Goal: Transaction & Acquisition: Book appointment/travel/reservation

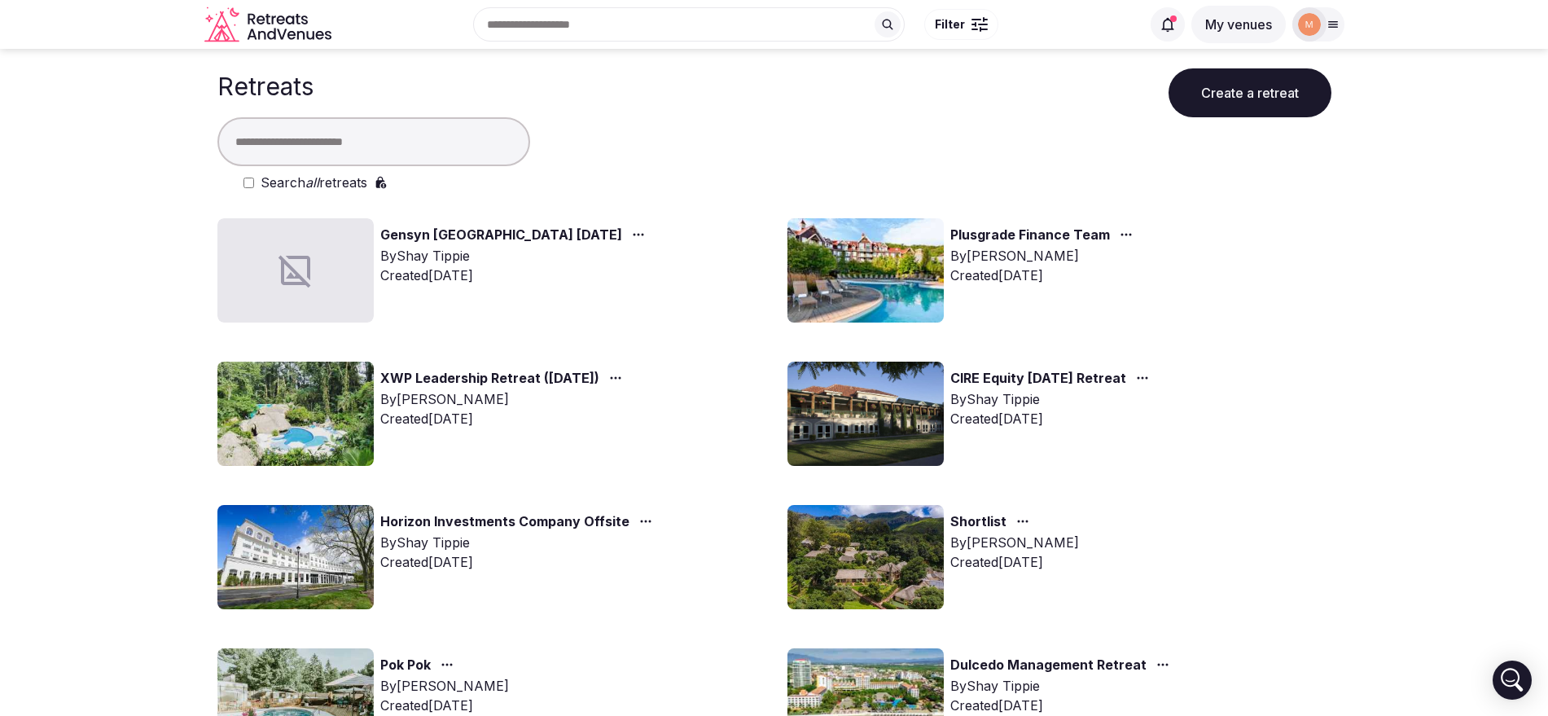
click at [272, 150] on input "text" at bounding box center [373, 141] width 313 height 49
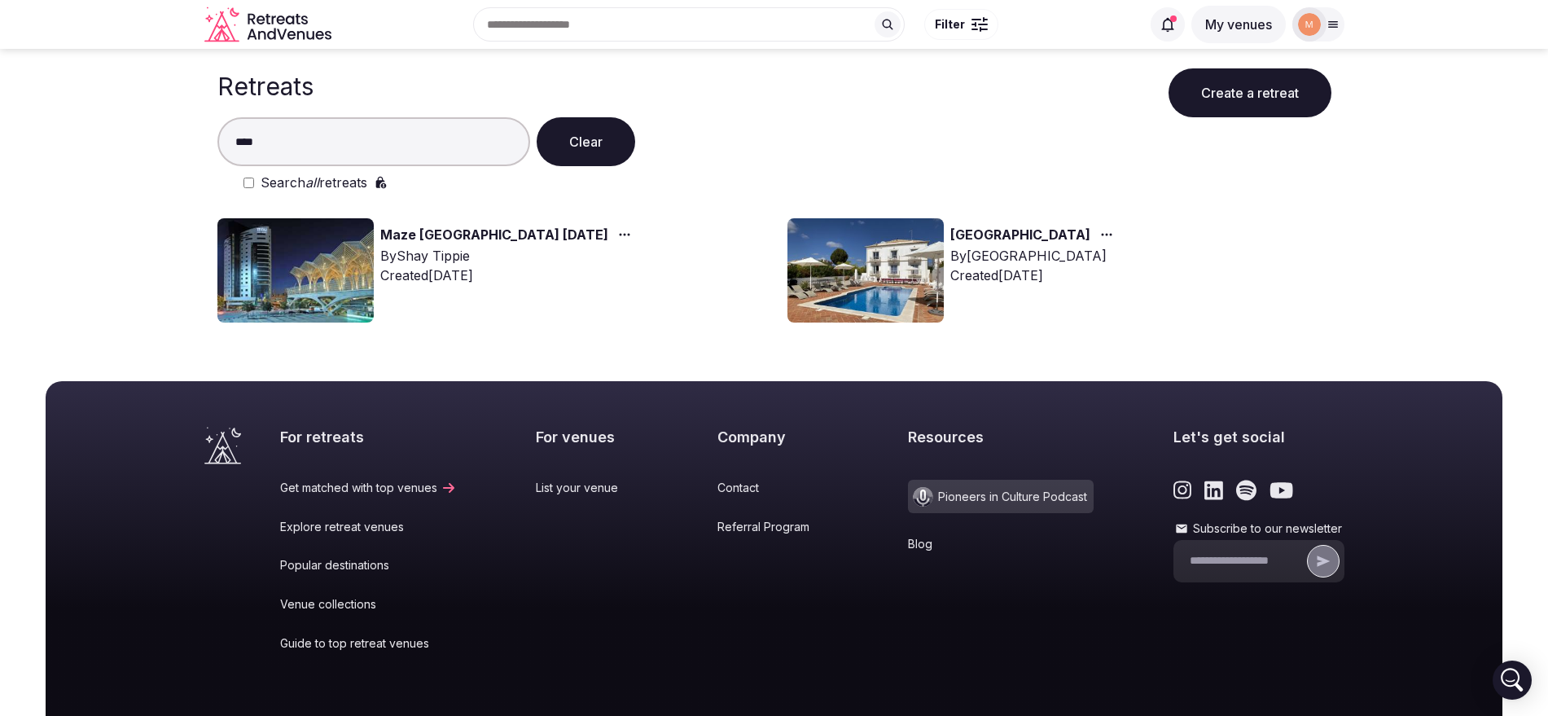
type input "****"
click at [490, 227] on link "Maze Lisbon November 2025" at bounding box center [494, 235] width 228 height 21
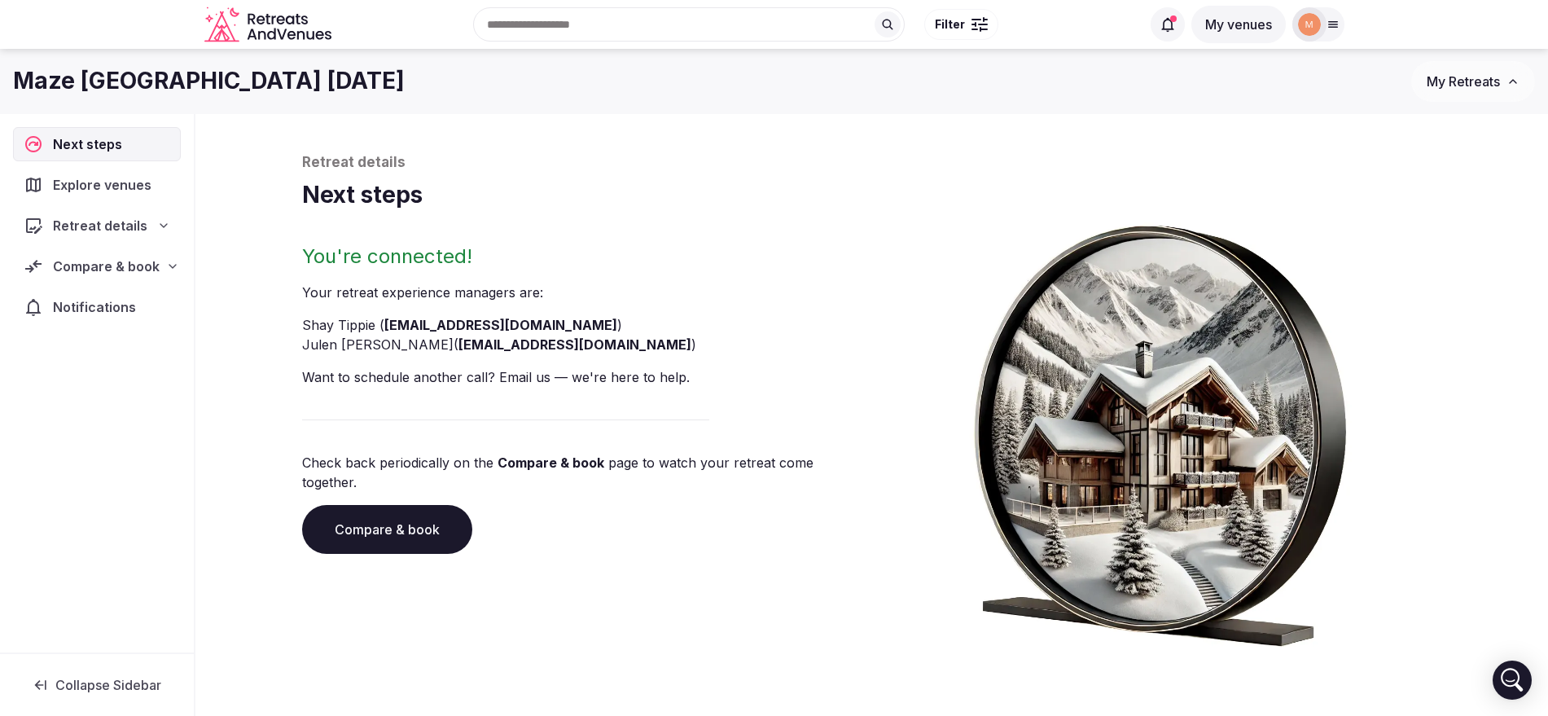
click at [103, 261] on span "Compare & book" at bounding box center [106, 267] width 107 height 20
click at [124, 291] on span "Shortlisted venues (11)" at bounding box center [103, 298] width 129 height 16
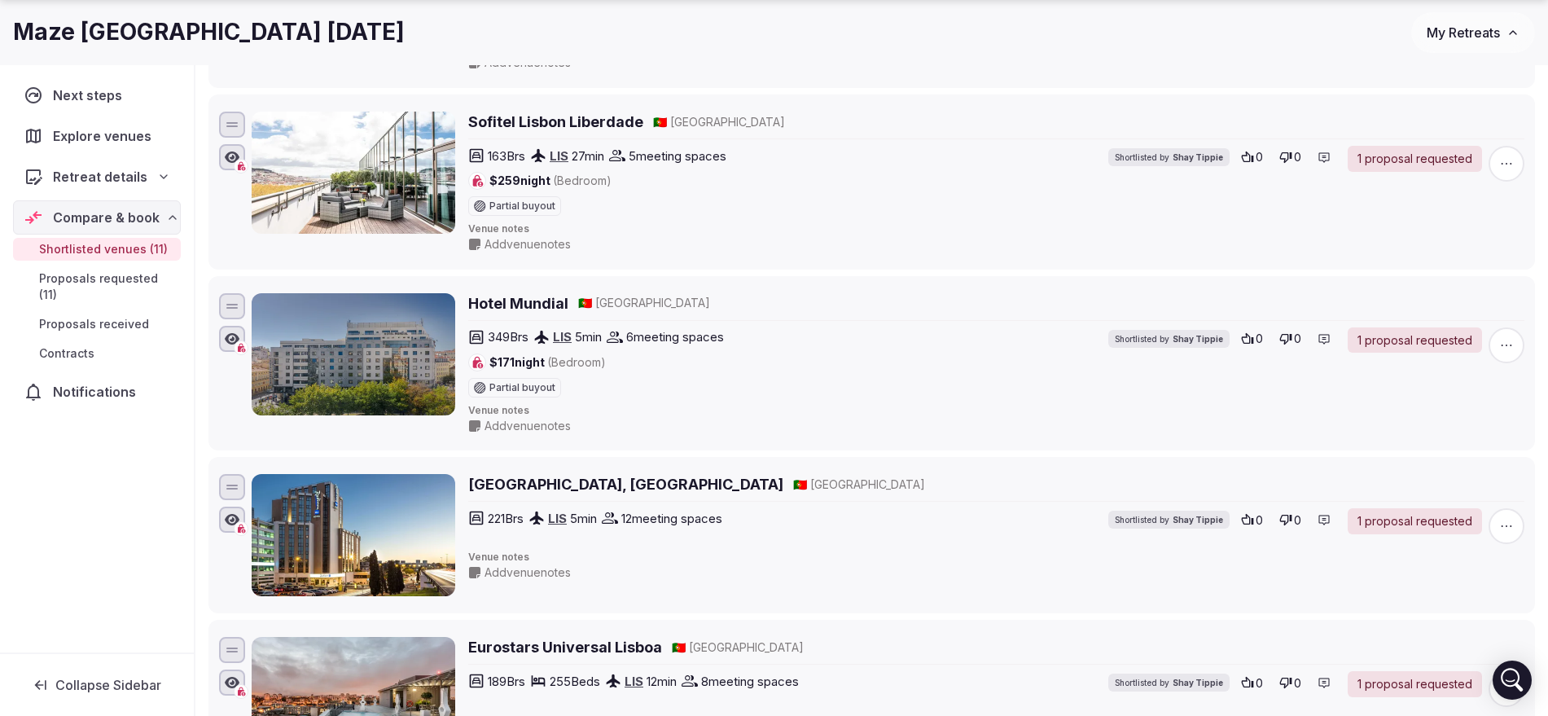
scroll to position [713, 0]
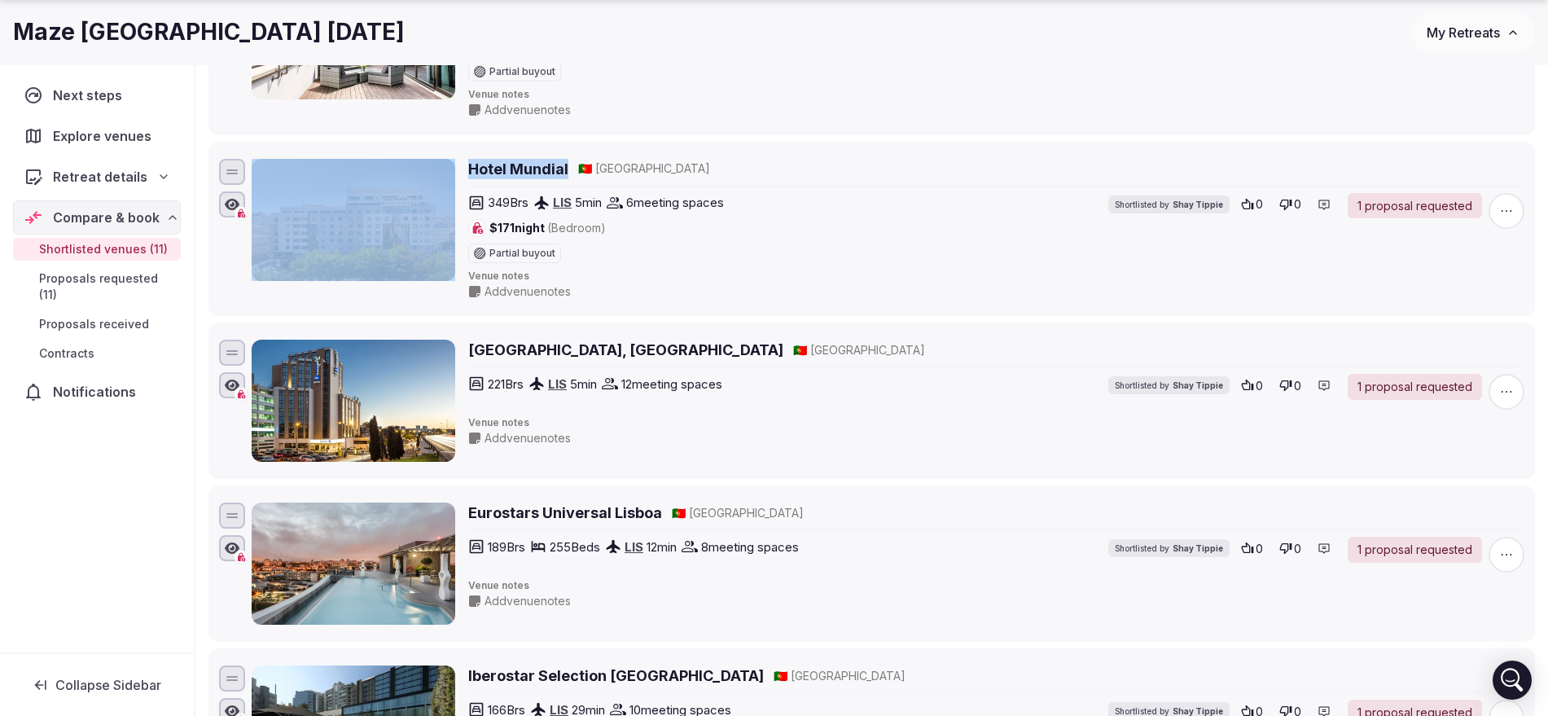
drag, startPoint x: 458, startPoint y: 167, endPoint x: 573, endPoint y: 170, distance: 114.9
click at [573, 170] on div "Hotel Mundial 🇵🇹 Portugal 349 Brs LIS 5 min 6 meeting spaces $171 night (Bedroo…" at bounding box center [888, 229] width 1273 height 141
click at [567, 185] on div "Hotel Mundial 🇵🇹 Portugal" at bounding box center [996, 173] width 1056 height 28
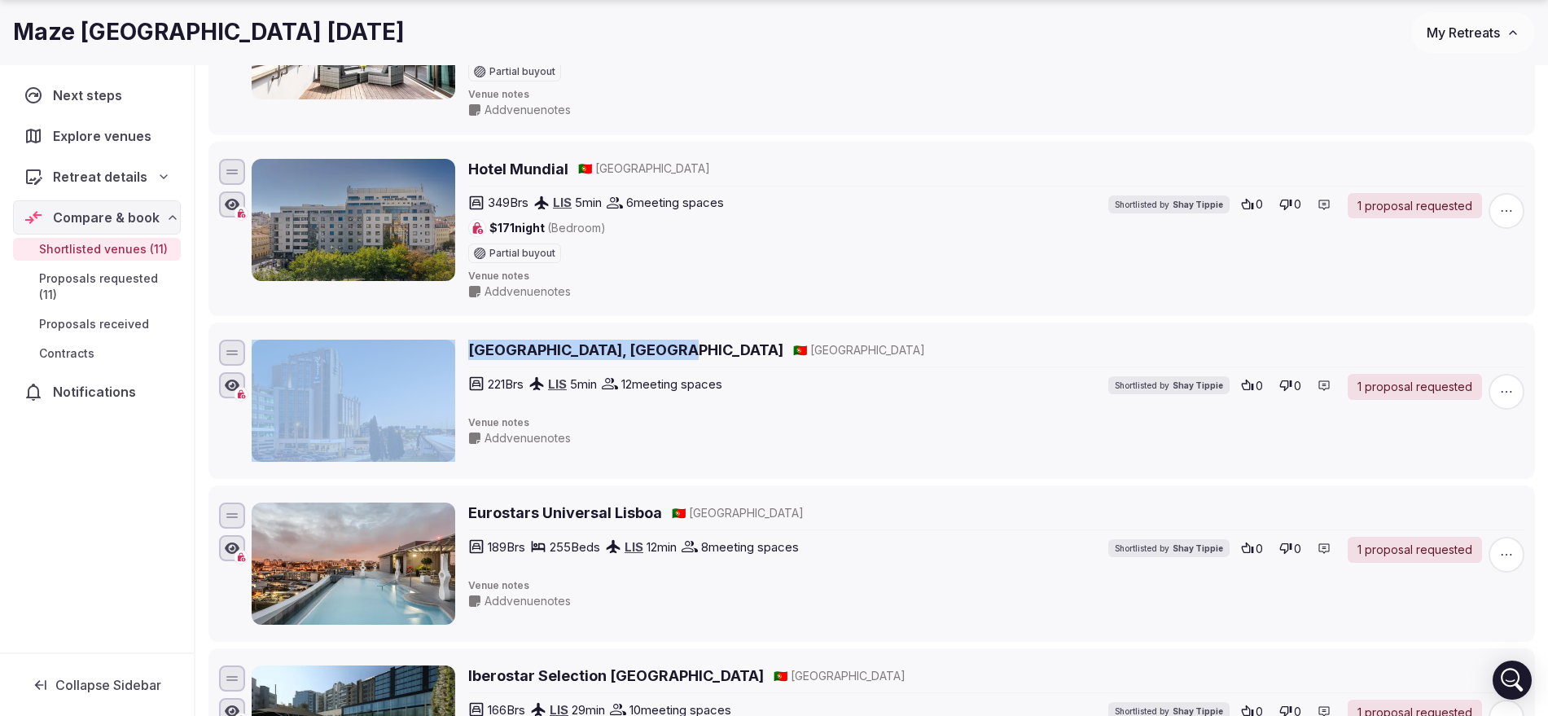
drag, startPoint x: 459, startPoint y: 336, endPoint x: 657, endPoint y: 357, distance: 199.1
click at [657, 357] on div "Radisson Blu Hotel, Lisbon 🇵🇹 Portugal 221 Brs LIS 5 min 12 meeting spaces Shor…" at bounding box center [872, 400] width 1312 height 129
copy div "Radisson Blu Hotel, Lisbon"
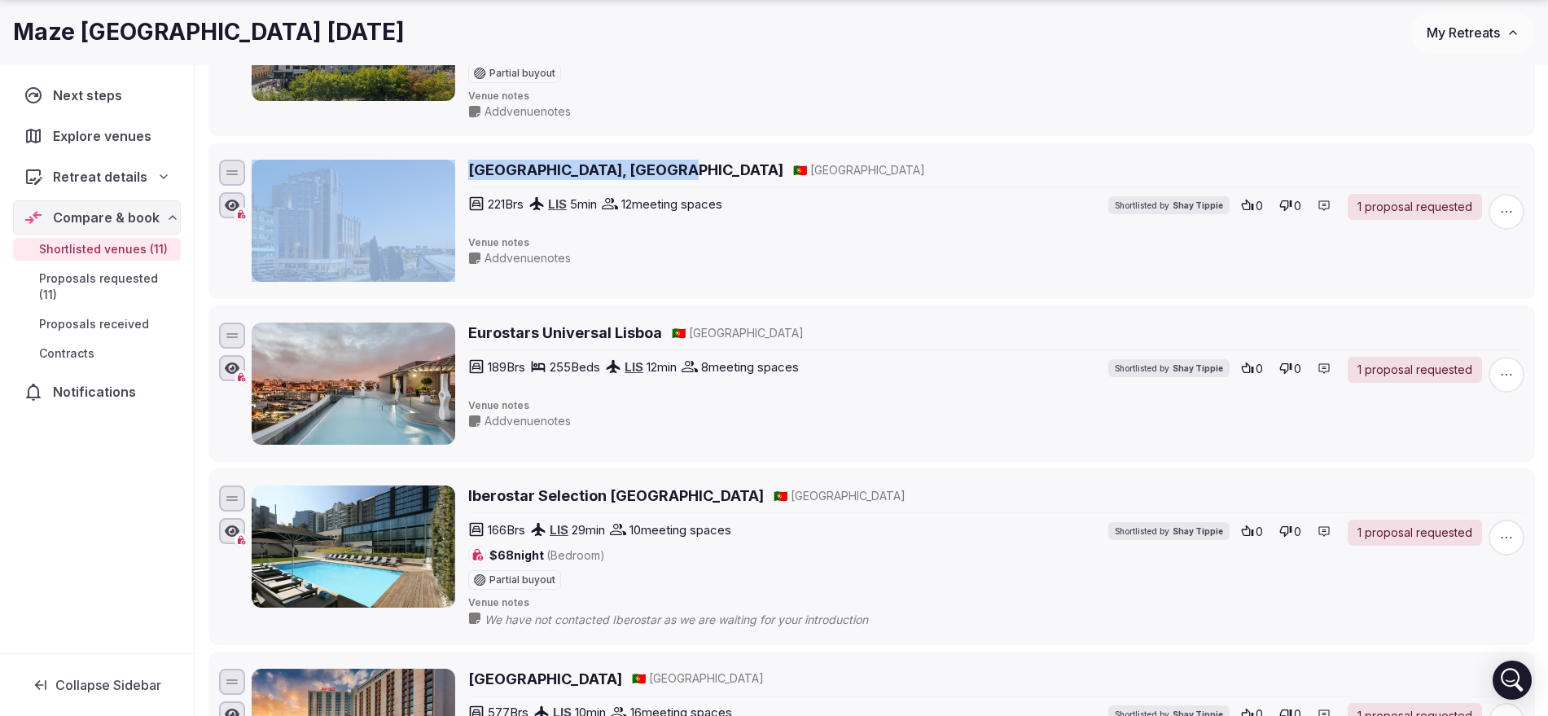
scroll to position [916, 0]
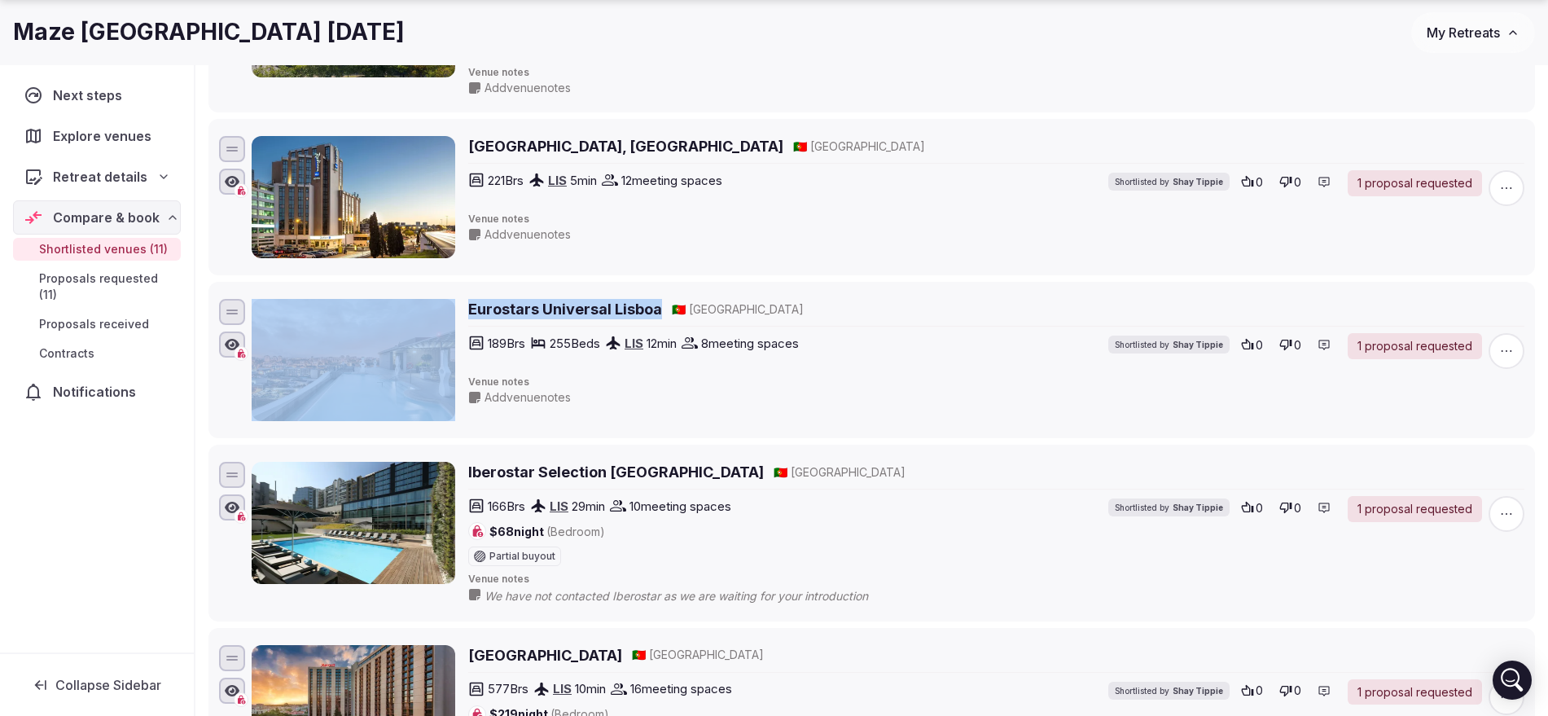
drag, startPoint x: 457, startPoint y: 313, endPoint x: 657, endPoint y: 316, distance: 200.4
click at [657, 316] on div "Eurostars Universal Lisboa 🇵🇹 Portugal 189 Brs 255 Beds LIS 12 min 8 meeting sp…" at bounding box center [888, 360] width 1273 height 122
copy div "Eurostars Universal Lisboa"
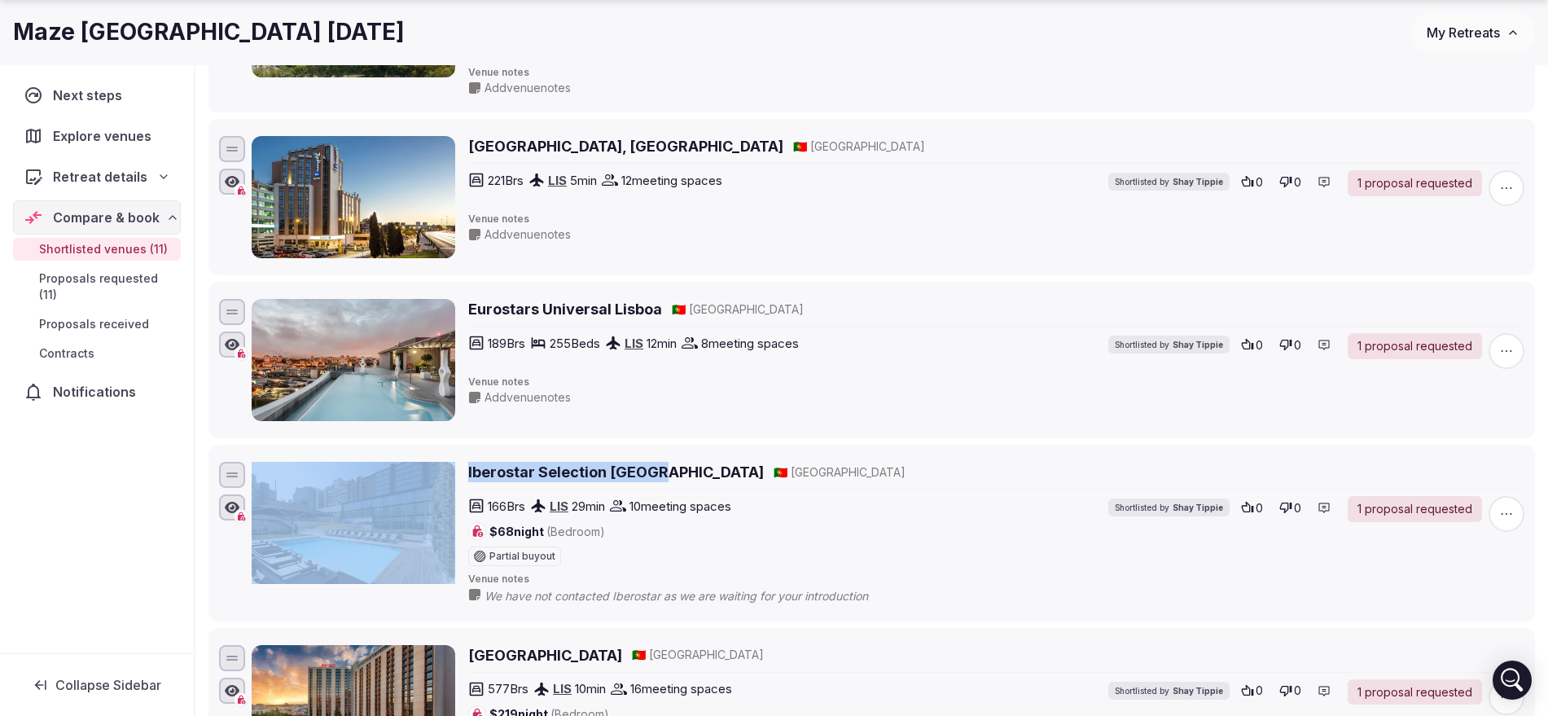
drag, startPoint x: 470, startPoint y: 468, endPoint x: 654, endPoint y: 485, distance: 184.8
click at [654, 485] on div "Iberostar Selection Lisboa 🇵🇹 Portugal 166 Brs LIS 29 min 10 meeting spaces $68…" at bounding box center [888, 533] width 1273 height 143
copy div "Iberostar Selection Lisboa"
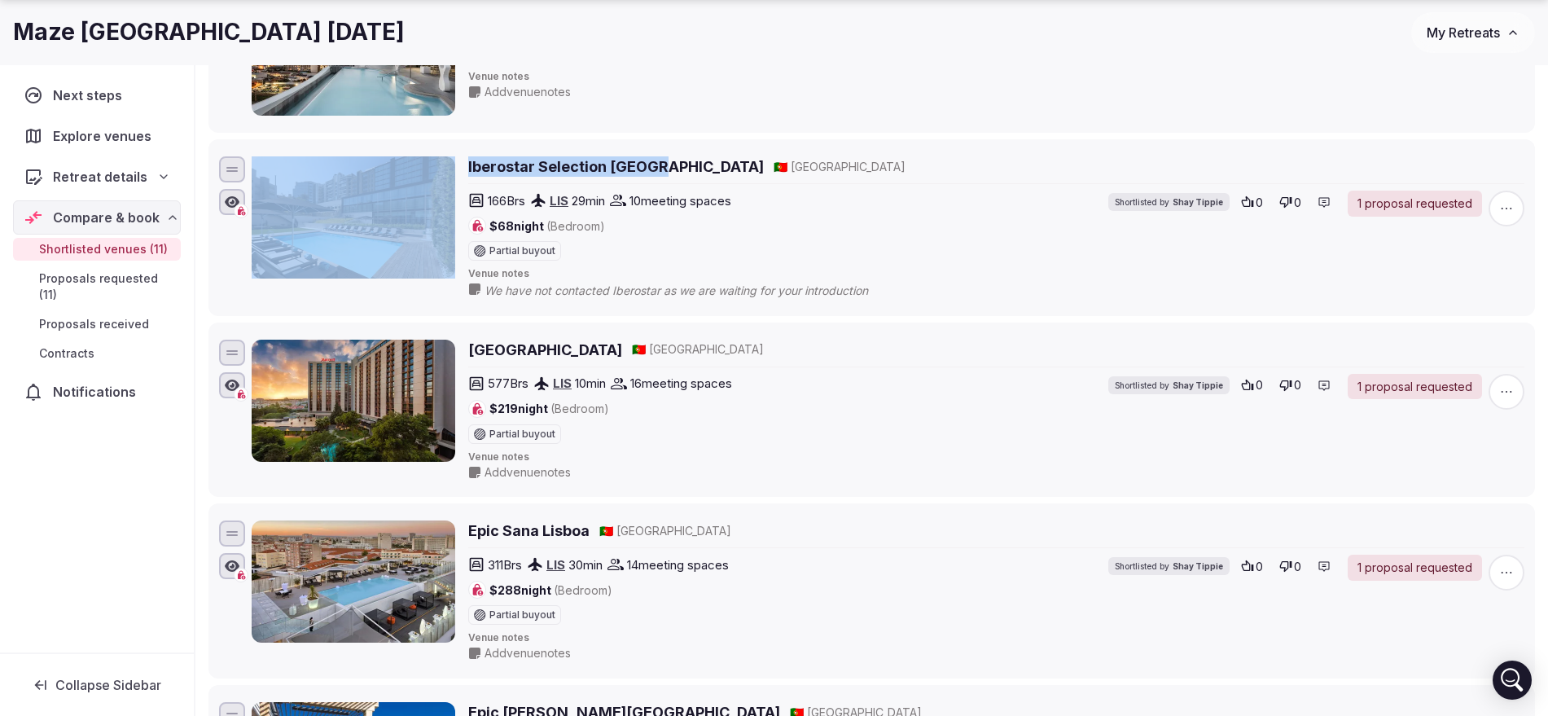
scroll to position [1324, 0]
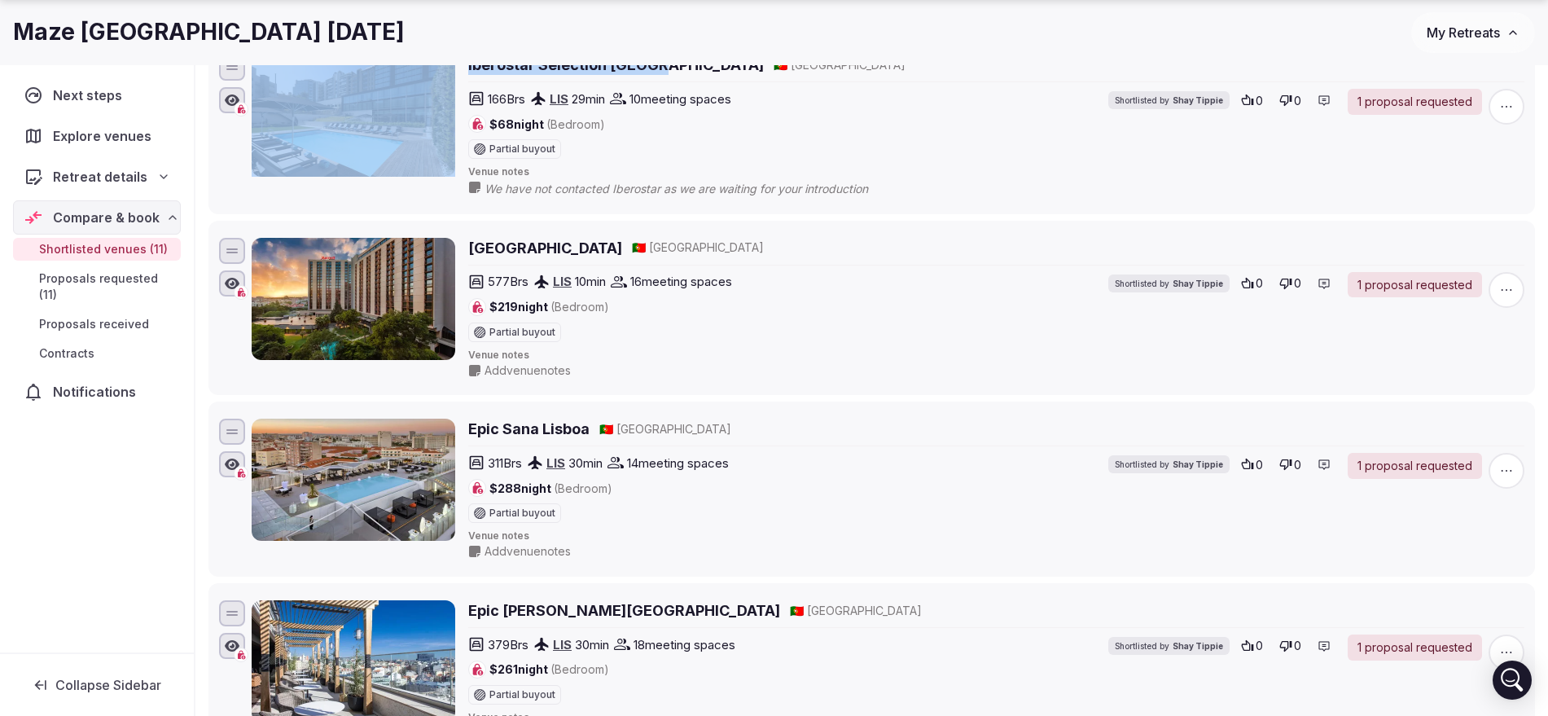
drag, startPoint x: 463, startPoint y: 247, endPoint x: 616, endPoint y: 247, distance: 152.3
click at [616, 247] on div "Lisbon Marriott Hotel 🇵🇹 Portugal 577 Brs LIS 10 min 16 meeting spaces $219 nig…" at bounding box center [888, 308] width 1273 height 141
click at [617, 247] on h2 "Lisbon Marriott Hotel" at bounding box center [545, 248] width 154 height 20
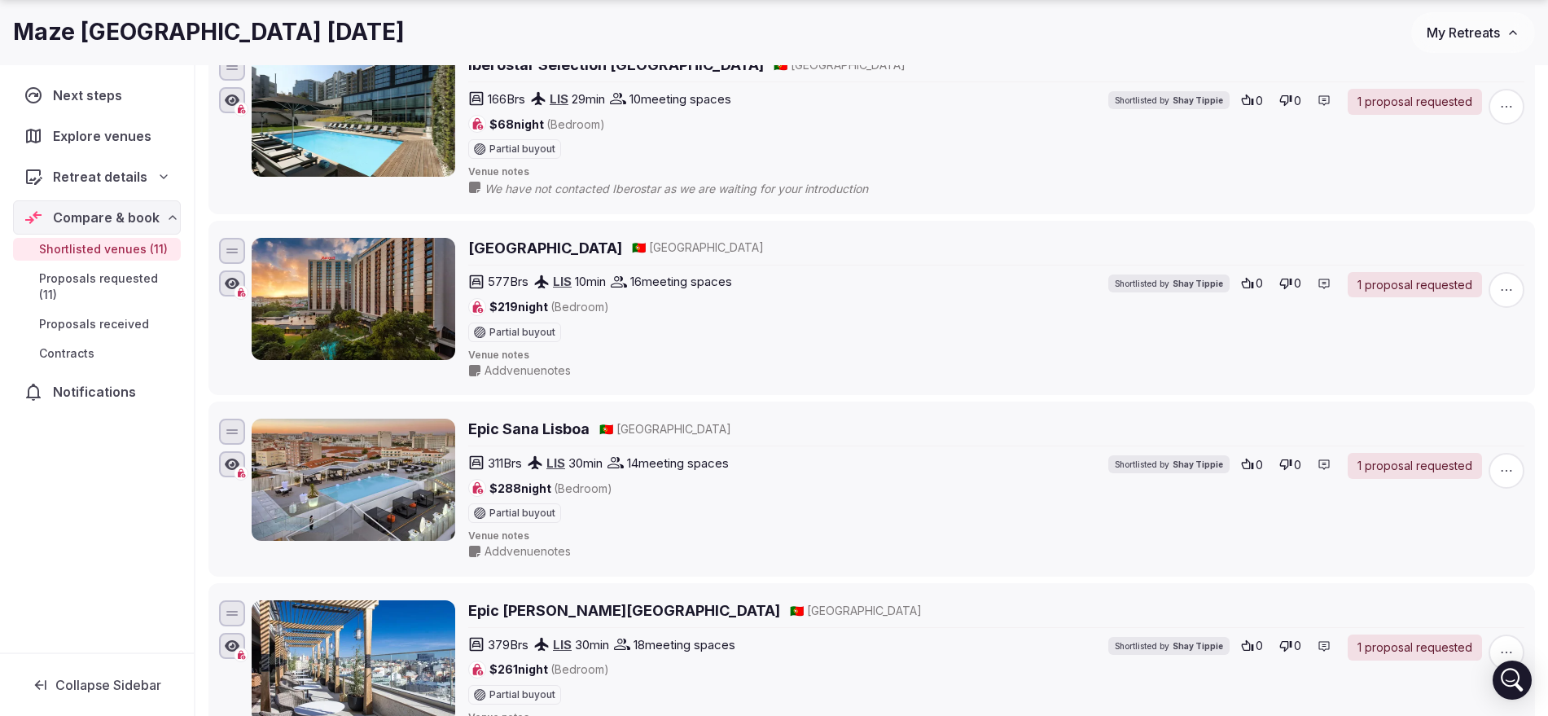
click at [808, 305] on div "577 Brs LIS 10 min 16 meeting spaces $219 night (Bedroom) Partial buyout Shortl…" at bounding box center [849, 307] width 762 height 70
drag, startPoint x: 463, startPoint y: 243, endPoint x: 620, endPoint y: 245, distance: 156.4
click at [620, 245] on div "Lisbon Marriott Hotel 🇵🇹 Portugal 577 Brs LIS 10 min 16 meeting spaces $219 nig…" at bounding box center [888, 308] width 1273 height 141
copy h2 "Lisbon Marriott Hotel"
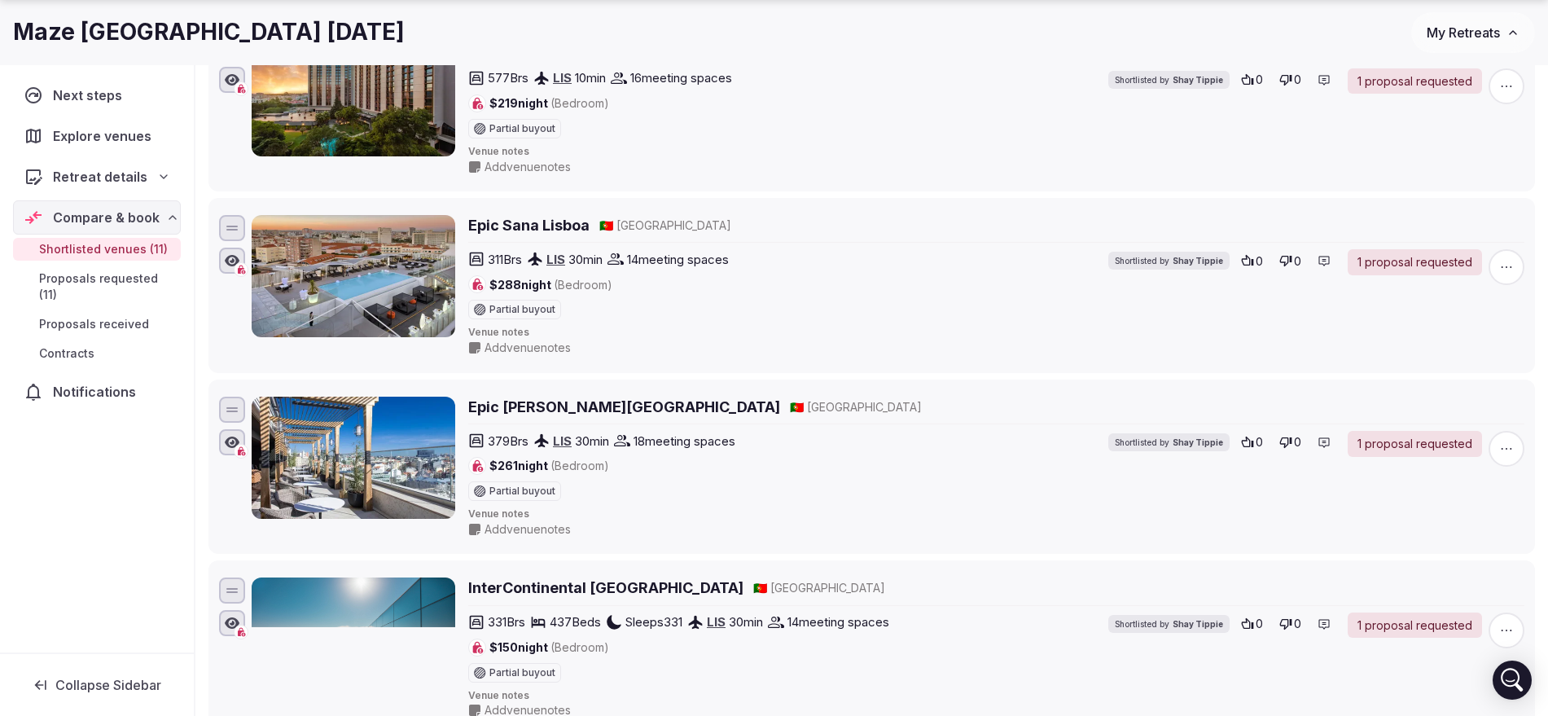
scroll to position [1731, 0]
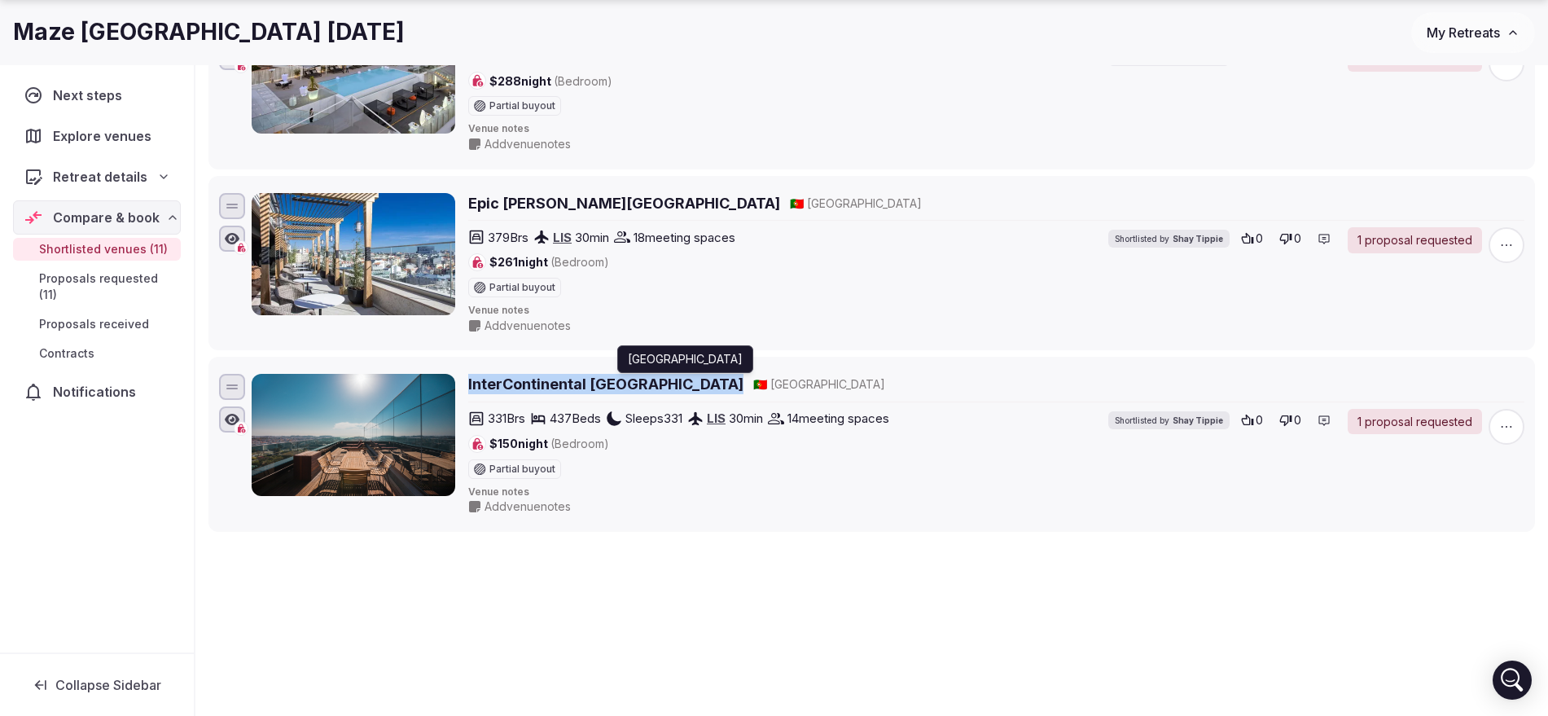
drag, startPoint x: 467, startPoint y: 383, endPoint x: 626, endPoint y: 388, distance: 159.7
click at [647, 388] on div "InterContinental Lisbon 🇵🇹 Portugal 331 Brs 437 Beds Sleeps 331 LIS 30 min 14 m…" at bounding box center [888, 444] width 1273 height 141
copy h2 "InterContinental Lisbon"
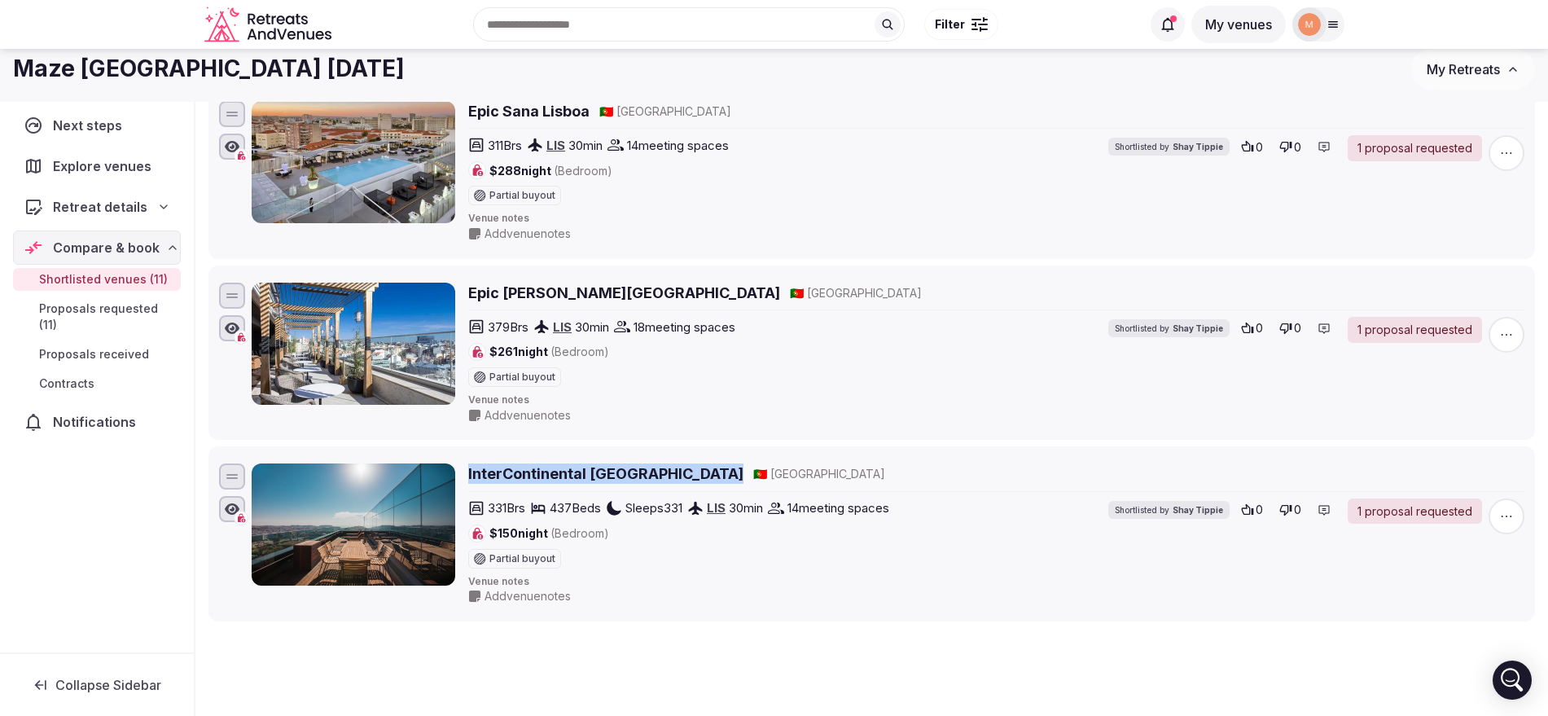
scroll to position [1629, 0]
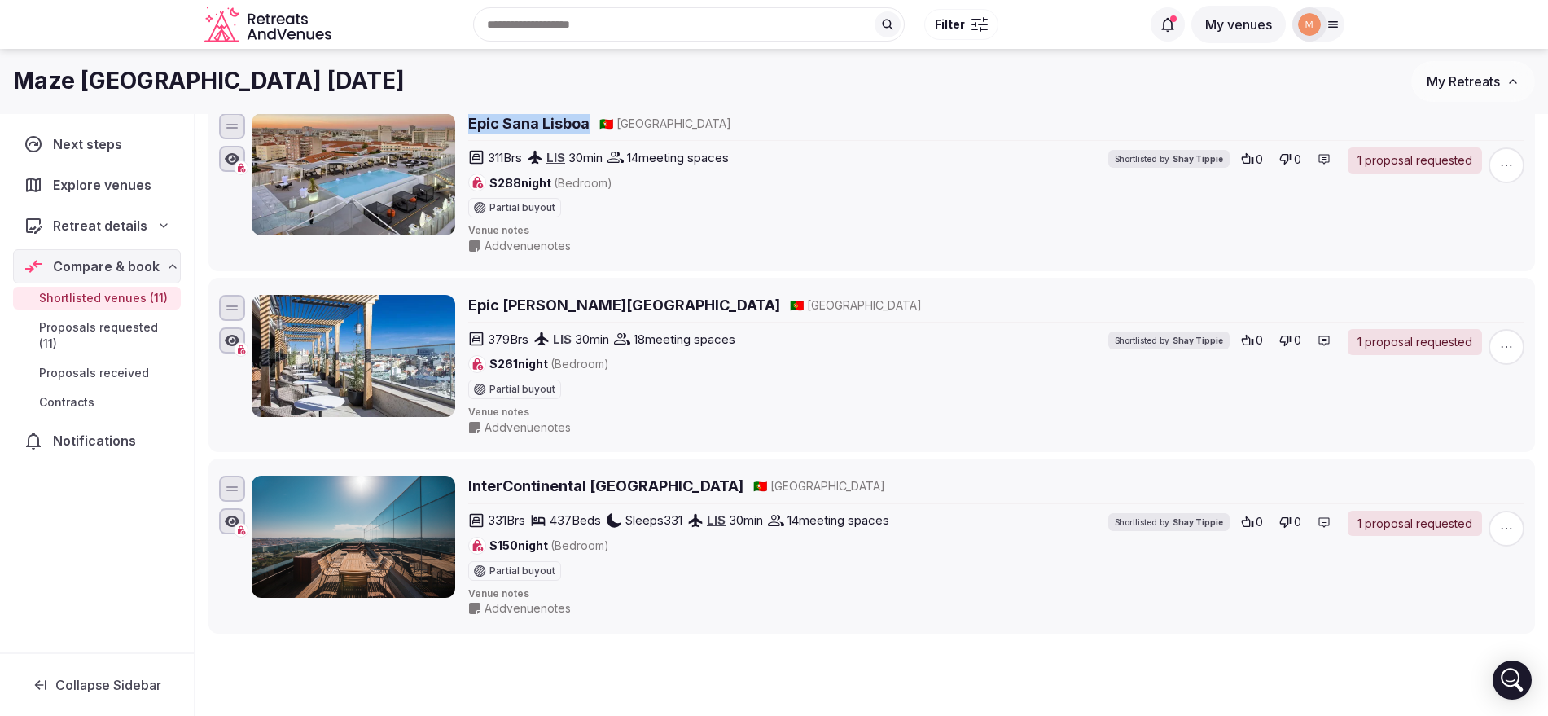
drag, startPoint x: 470, startPoint y: 117, endPoint x: 578, endPoint y: 124, distance: 107.7
click at [587, 134] on div "Epic Sana Lisboa 🇵🇹 Portugal 311 Brs LIS 30 min 14 meeting spaces $288 night (B…" at bounding box center [888, 183] width 1273 height 141
copy h2 "Epic Sana Lisboa"
drag, startPoint x: 650, startPoint y: 306, endPoint x: 471, endPoint y: 300, distance: 179.3
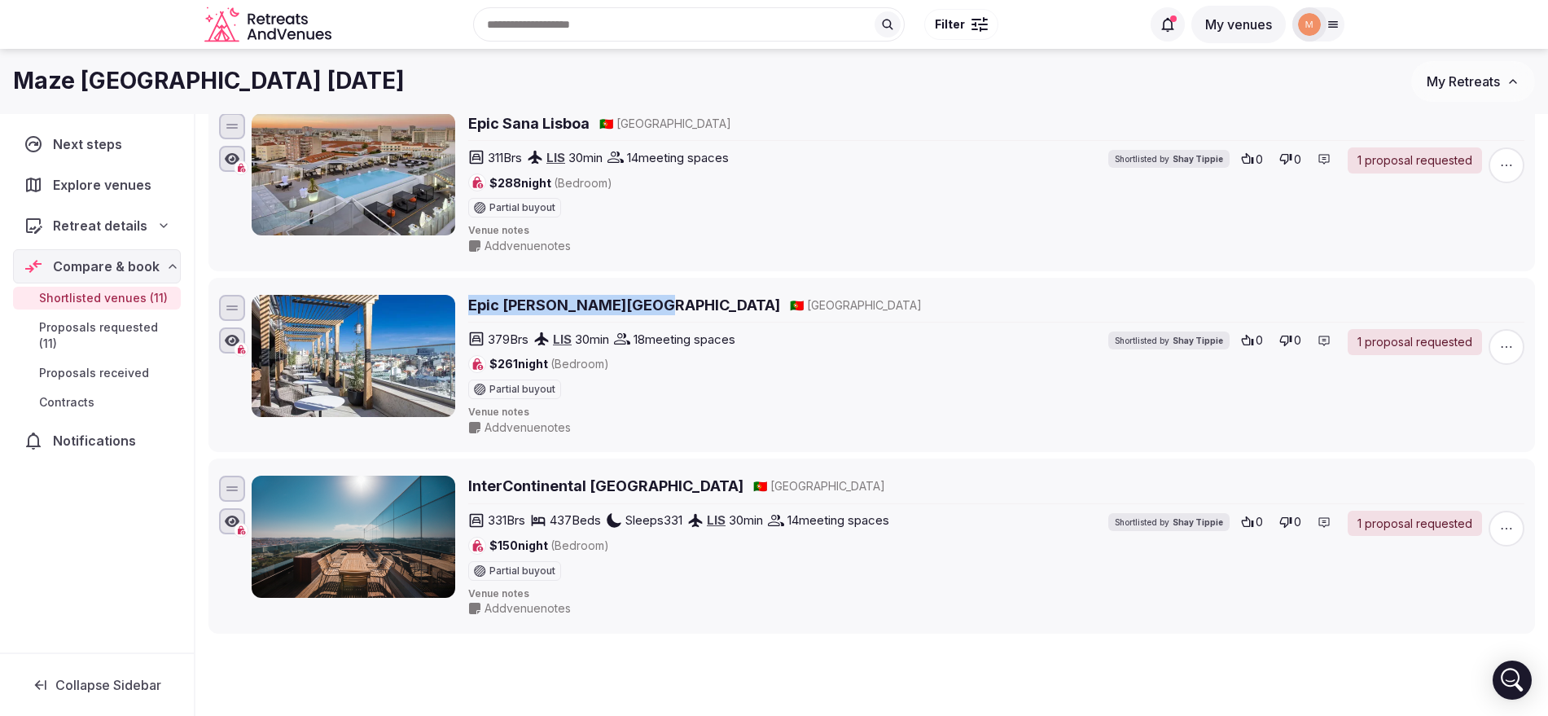
click at [471, 300] on div "Epic Sana Marquês Hotel 🇵🇹 Portugal" at bounding box center [996, 305] width 1056 height 20
copy h2 "Epic Sana Marquês Hotel"
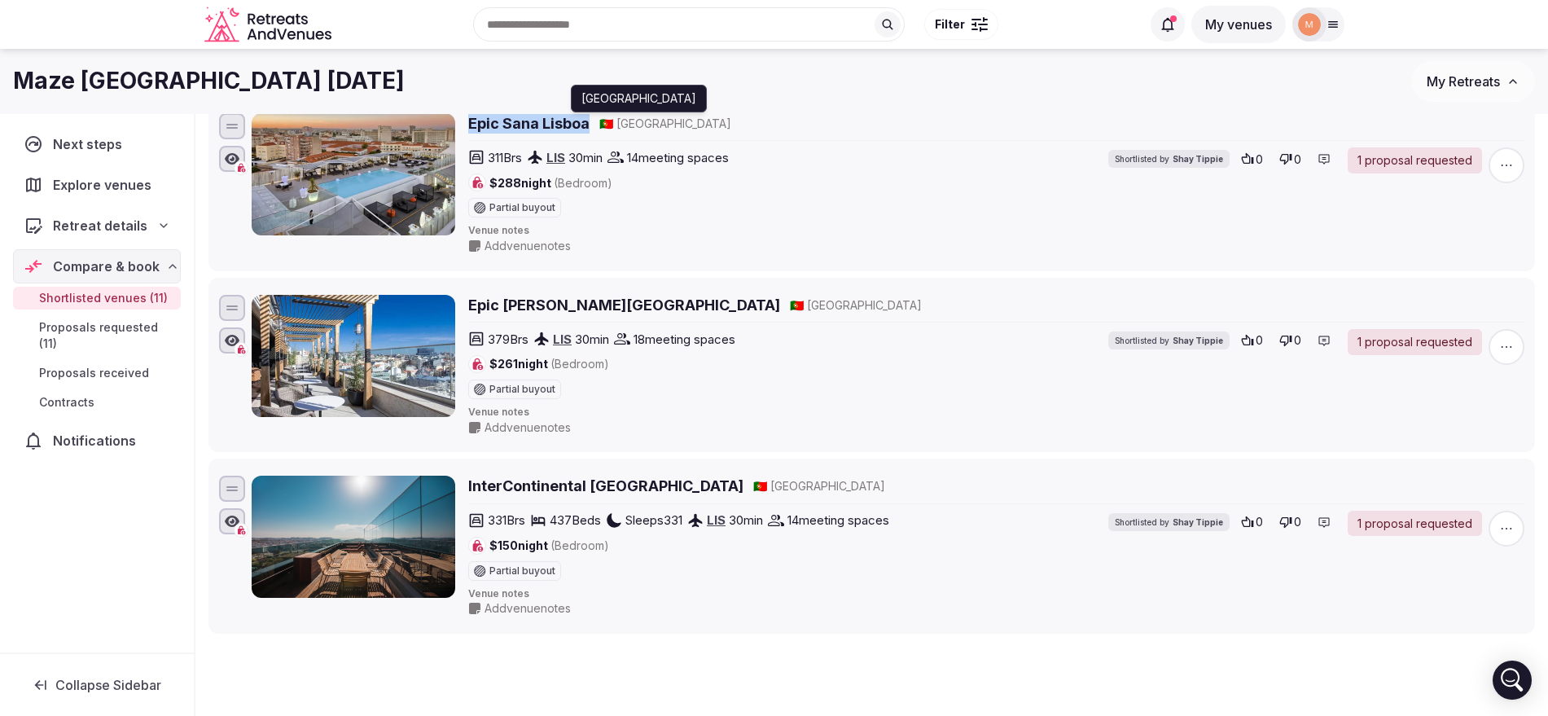
drag, startPoint x: 466, startPoint y: 116, endPoint x: 591, endPoint y: 121, distance: 124.7
click at [592, 122] on div "Epic Sana Lisboa 🇵🇹 Portugal 311 Brs LIS 30 min 14 meeting spaces $288 night (B…" at bounding box center [888, 183] width 1273 height 141
copy h2 "Epic Sana Lisboa"
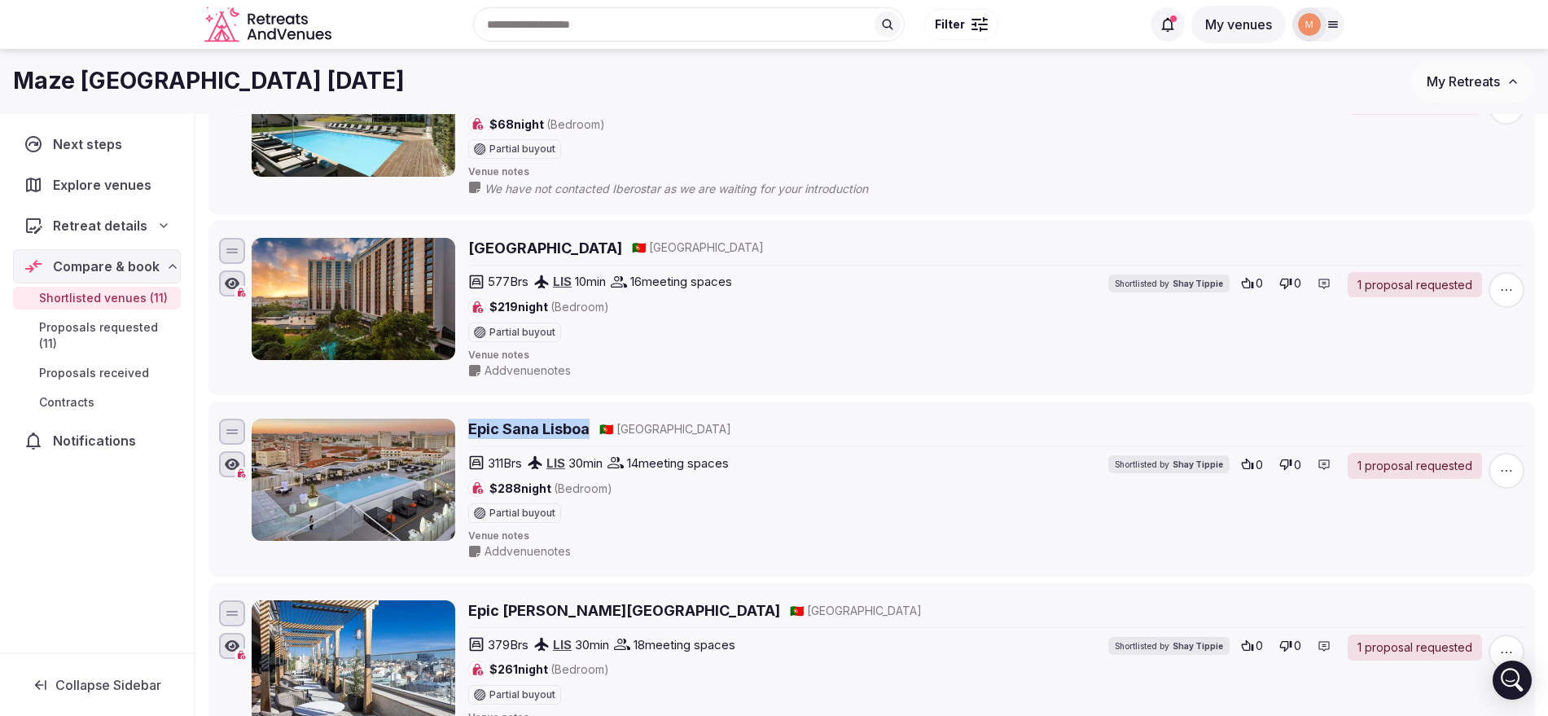
scroll to position [1222, 0]
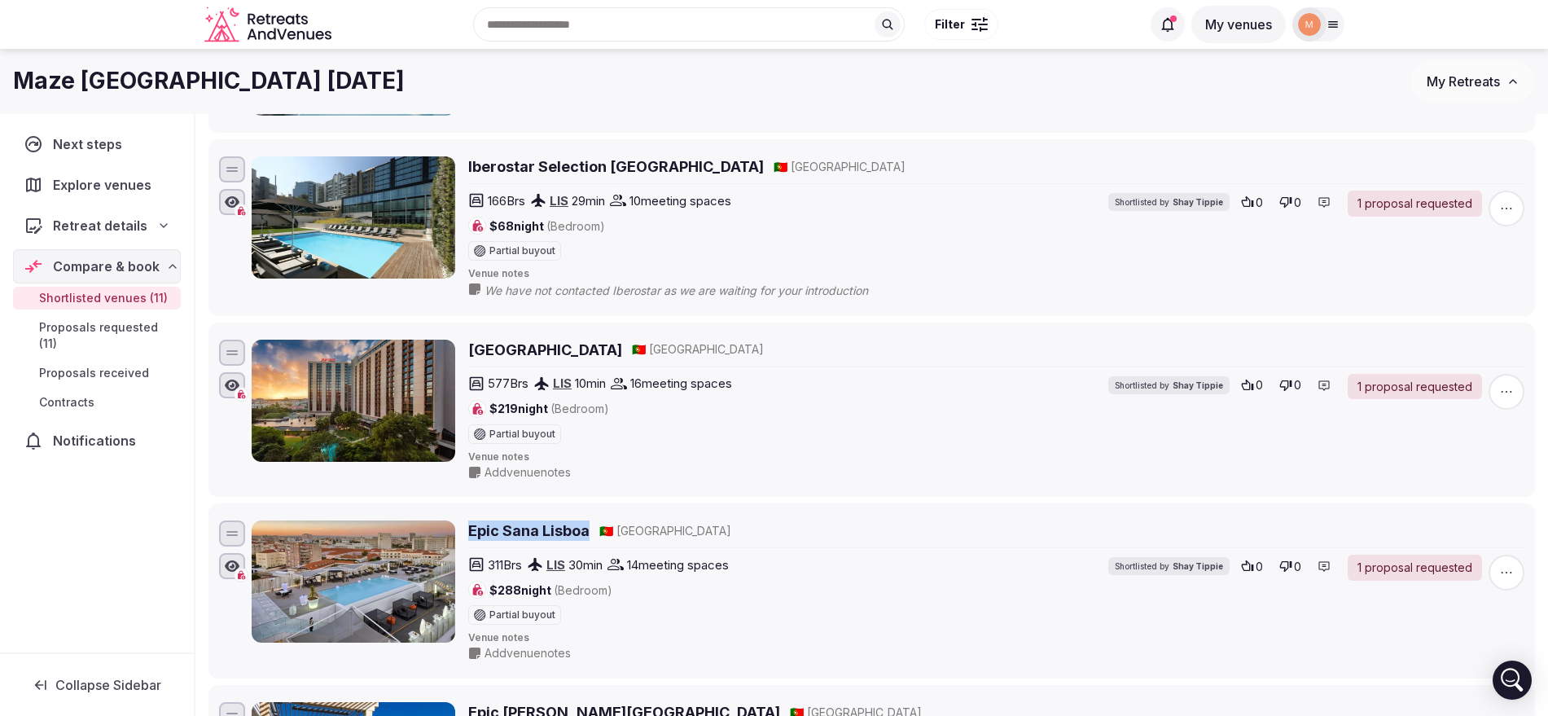
drag, startPoint x: 464, startPoint y: 343, endPoint x: 620, endPoint y: 346, distance: 155.6
click at [620, 346] on div "Lisbon Marriott Hotel 🇵🇹 Portugal 577 Brs LIS 10 min 16 meeting spaces $219 nig…" at bounding box center [888, 410] width 1273 height 141
click at [620, 346] on div "Lisbon Marriott Hotel 🇵🇹 Portugal" at bounding box center [996, 350] width 1056 height 20
drag, startPoint x: 463, startPoint y: 342, endPoint x: 618, endPoint y: 340, distance: 154.8
click at [618, 340] on div "Lisbon Marriott Hotel 🇵🇹 Portugal 577 Brs LIS 10 min 16 meeting spaces $219 nig…" at bounding box center [888, 410] width 1273 height 141
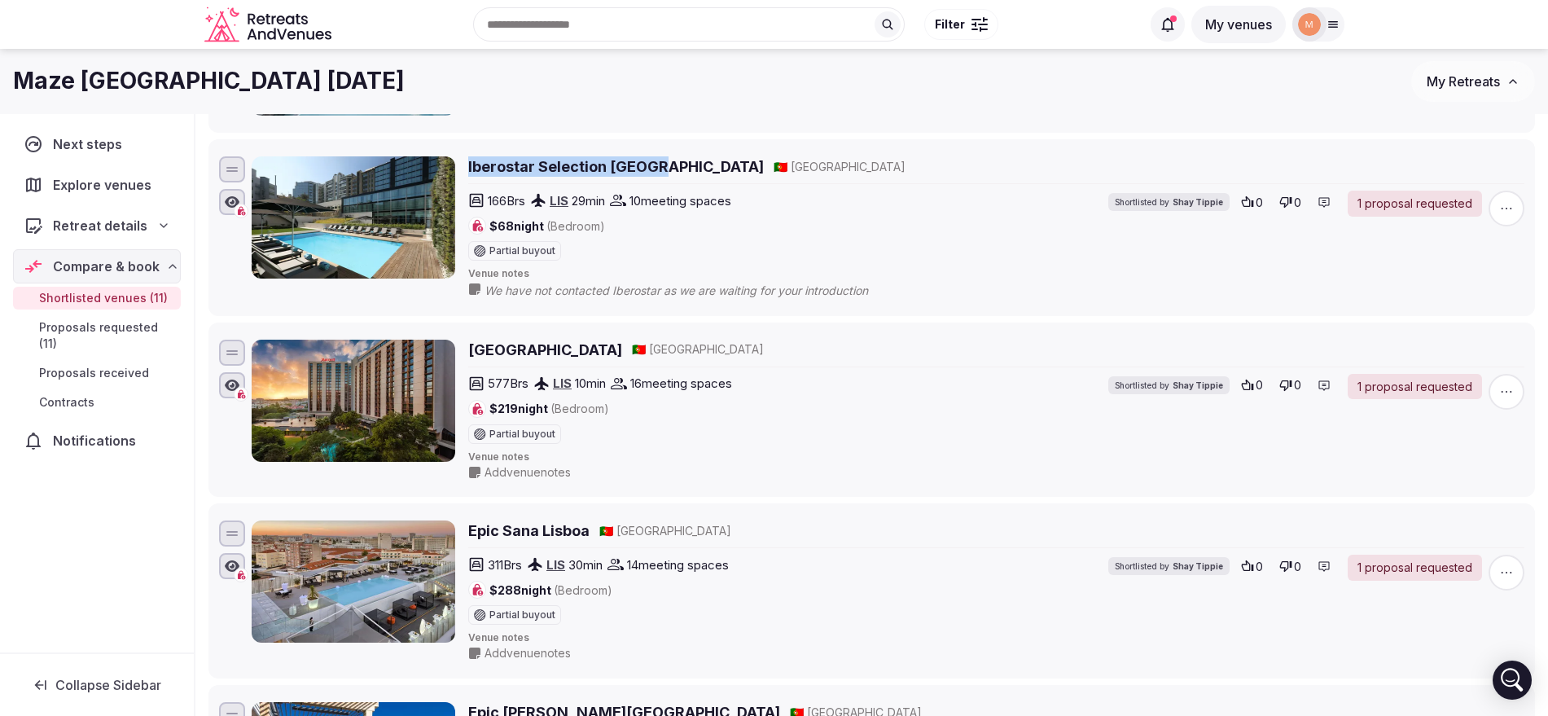
drag, startPoint x: 466, startPoint y: 160, endPoint x: 653, endPoint y: 160, distance: 187.4
click at [653, 160] on div "Iberostar Selection Lisboa 🇵🇹 Portugal 166 Brs LIS 29 min 10 meeting spaces $68…" at bounding box center [888, 227] width 1273 height 143
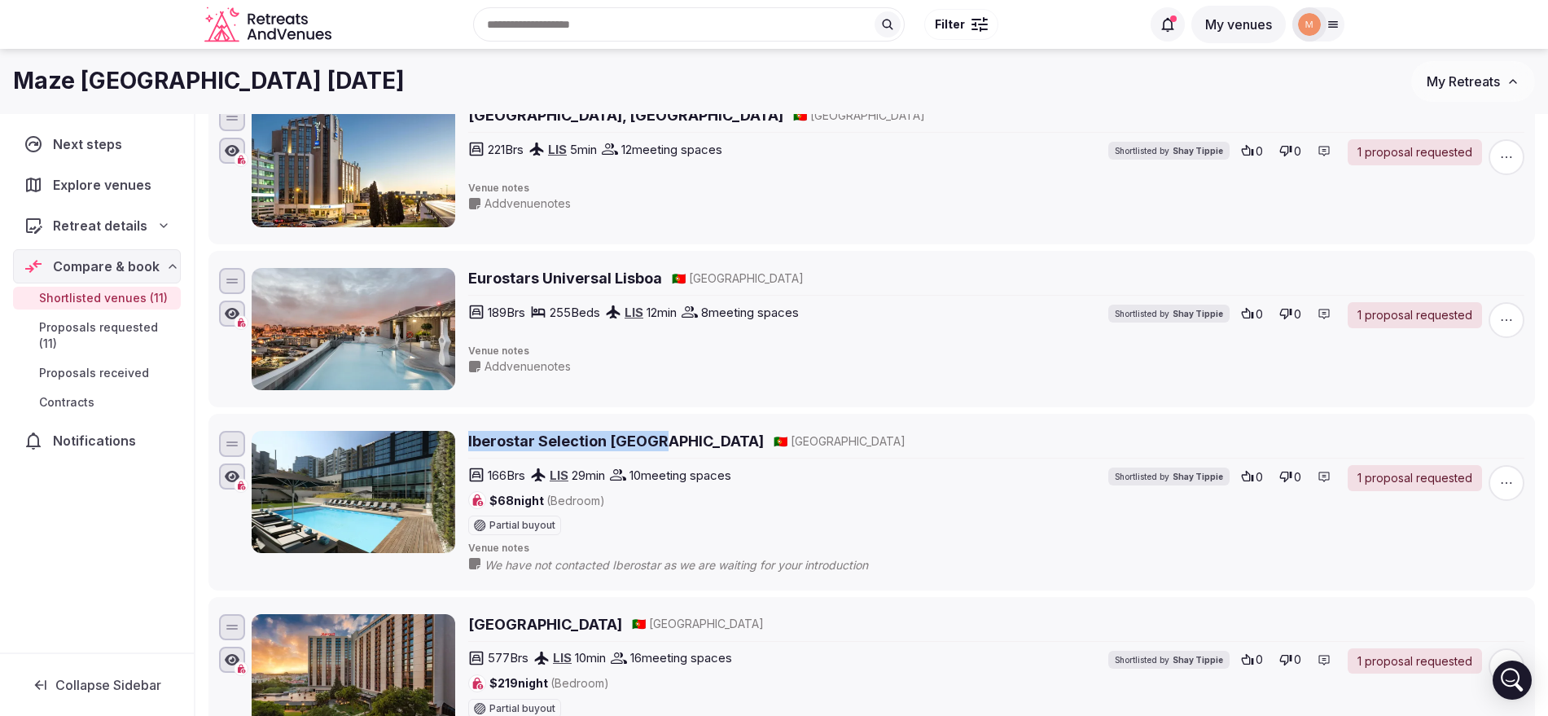
scroll to position [916, 0]
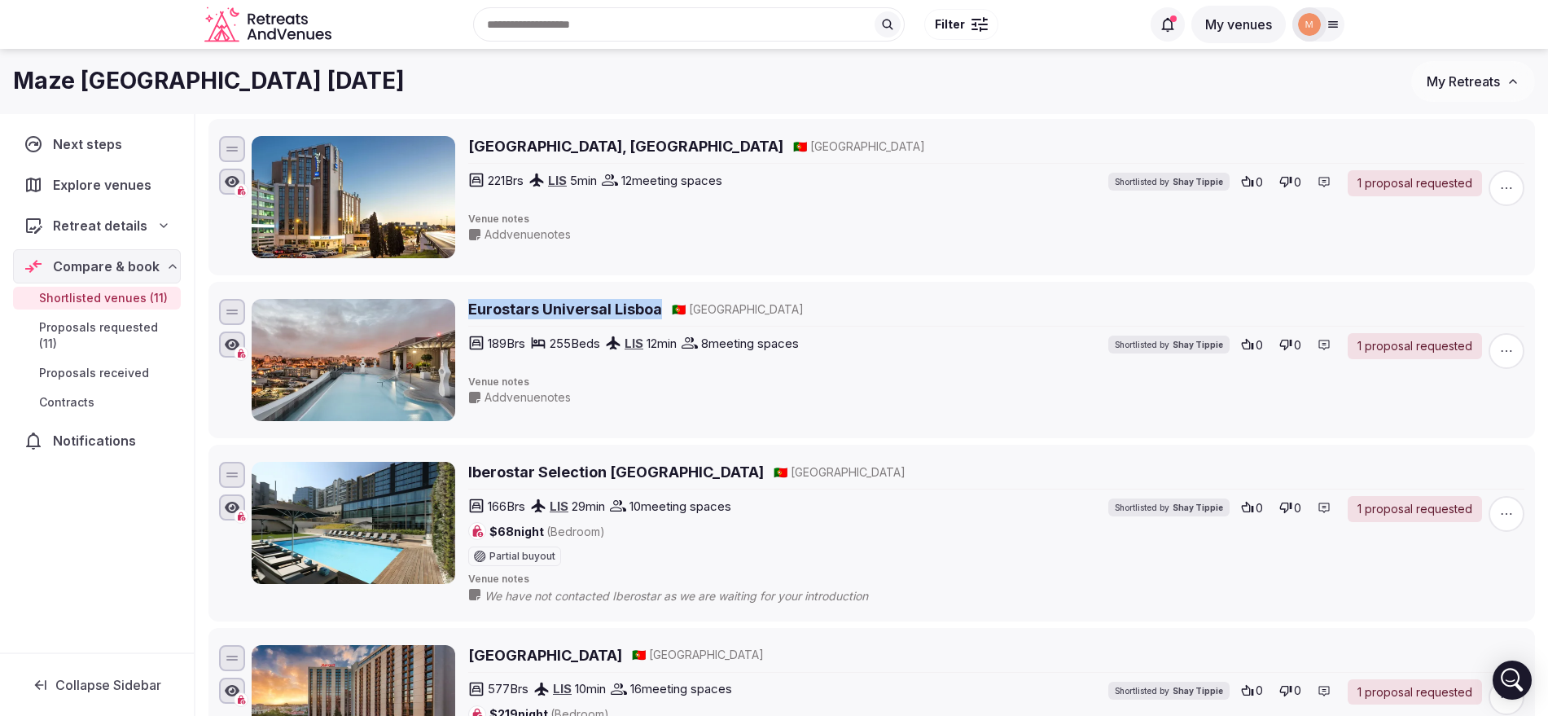
drag, startPoint x: 462, startPoint y: 306, endPoint x: 657, endPoint y: 307, distance: 195.5
click at [657, 307] on div "Eurostars Universal Lisboa 🇵🇹 Portugal 189 Brs 255 Beds LIS 12 min 8 meeting sp…" at bounding box center [888, 360] width 1273 height 122
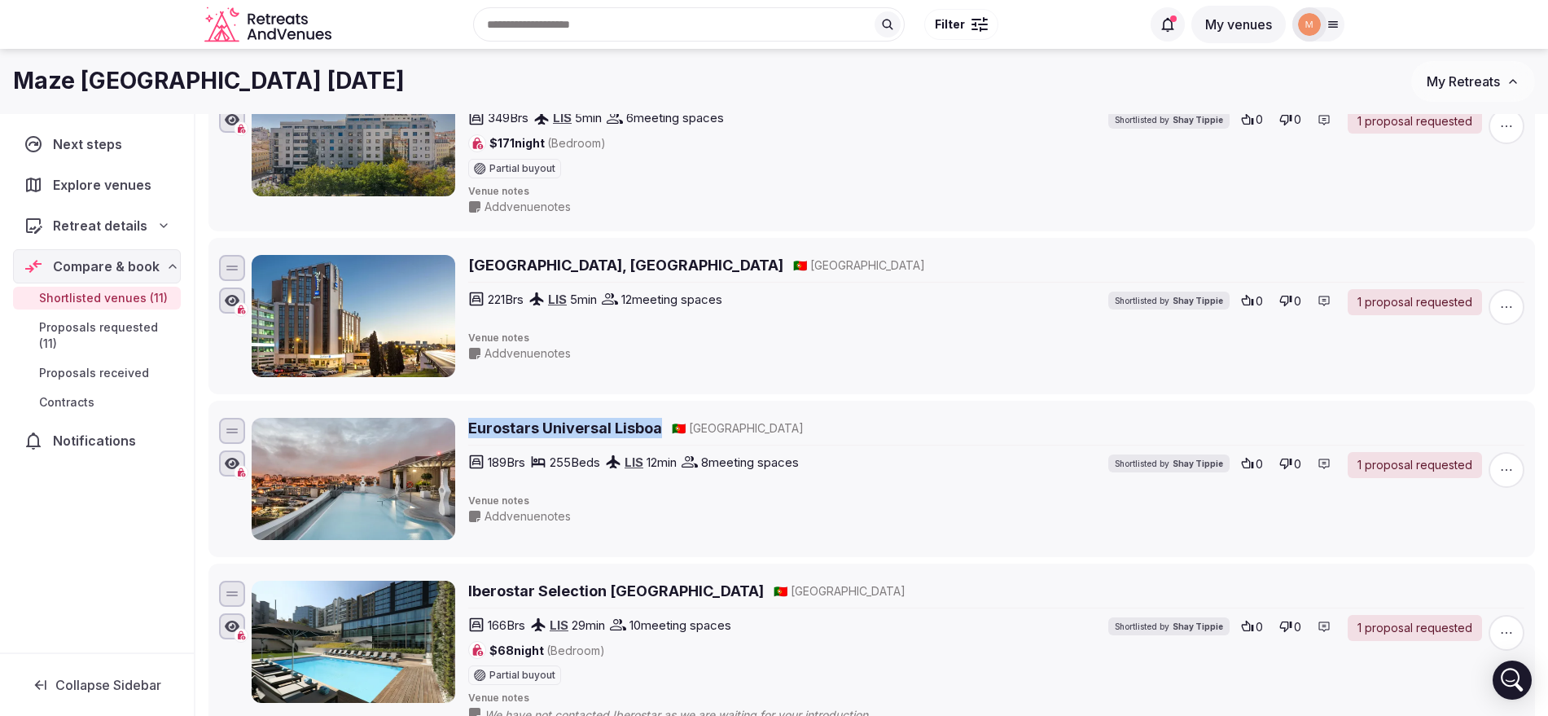
scroll to position [713, 0]
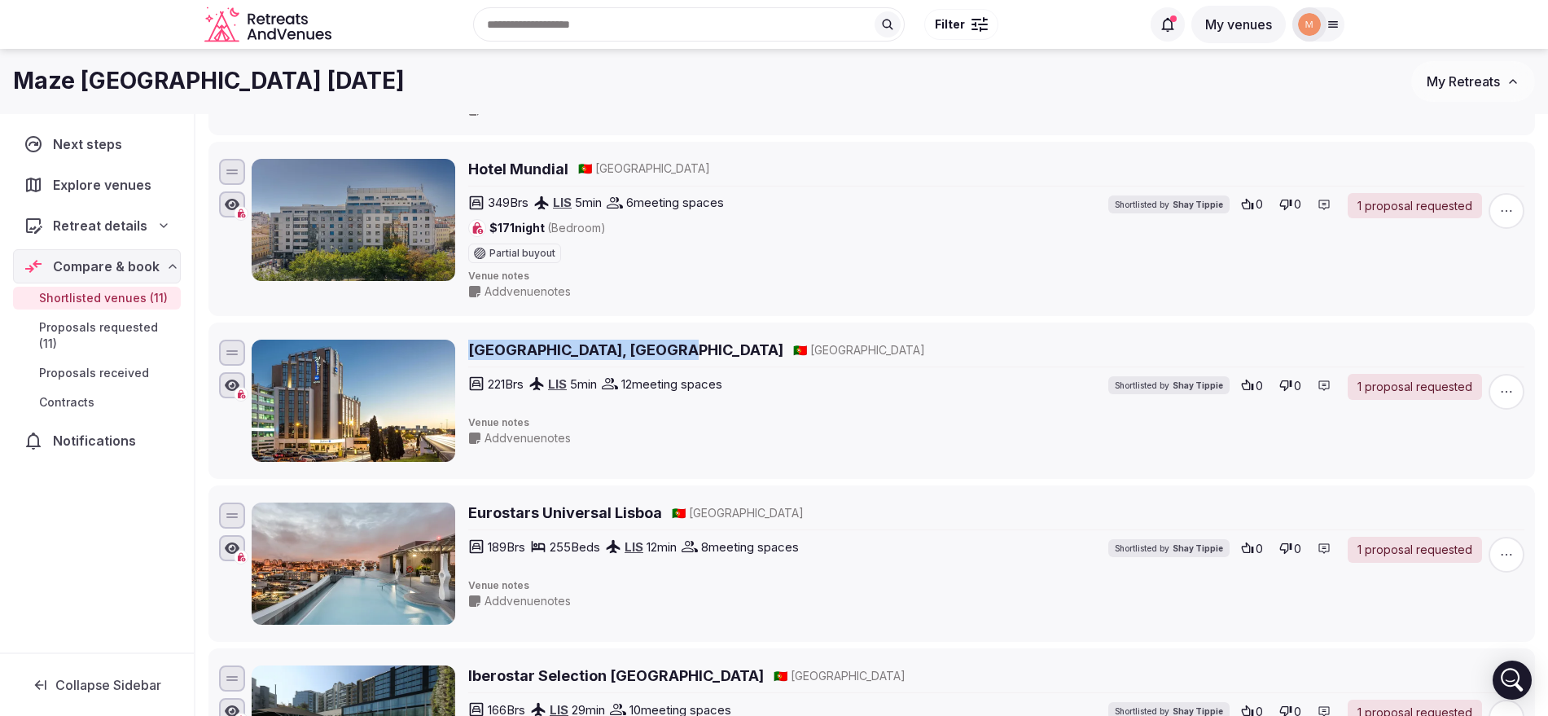
drag, startPoint x: 473, startPoint y: 350, endPoint x: 659, endPoint y: 356, distance: 185.8
click at [659, 356] on div "Radisson Blu Hotel, Lisbon 🇵🇹 Portugal 221 Brs LIS 5 min 12 meeting spaces Shor…" at bounding box center [888, 401] width 1273 height 122
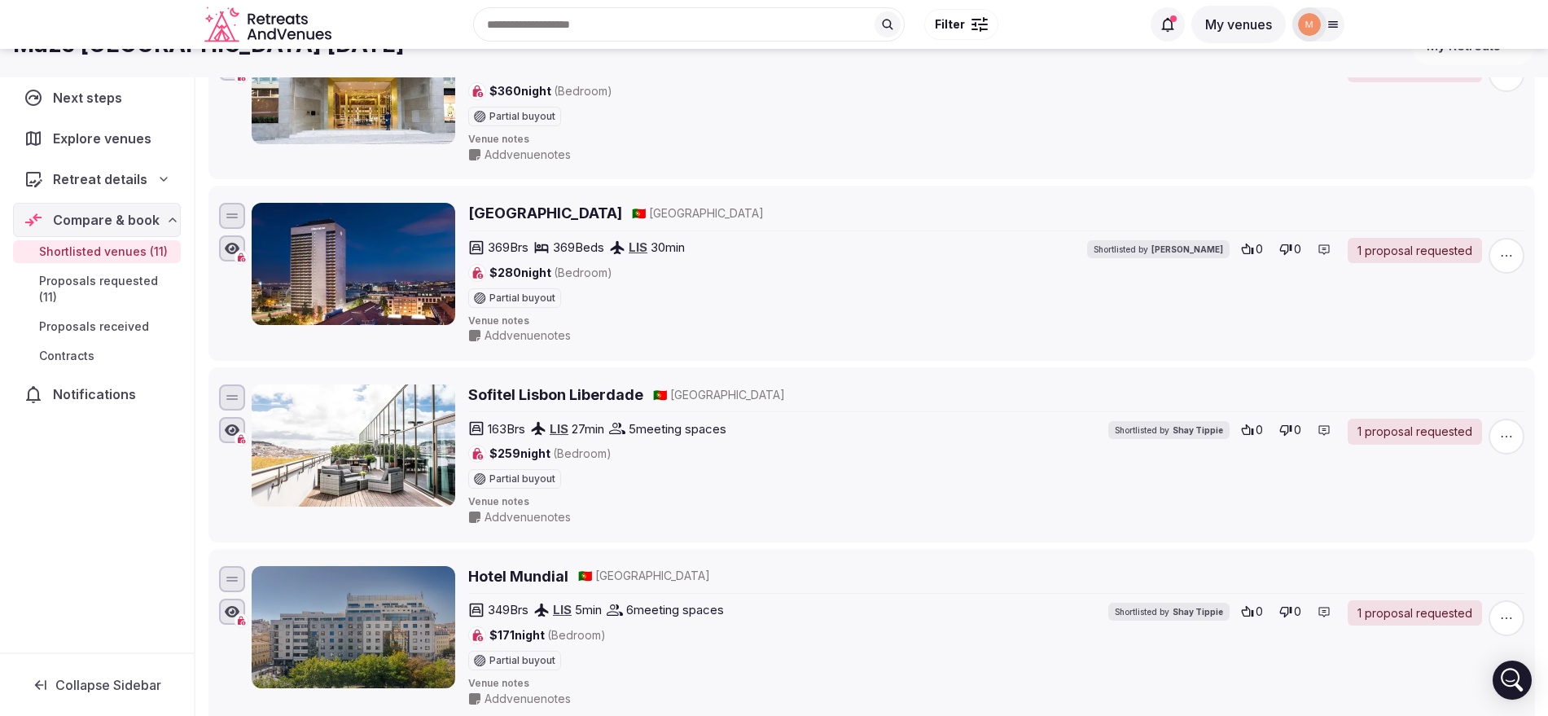
scroll to position [0, 0]
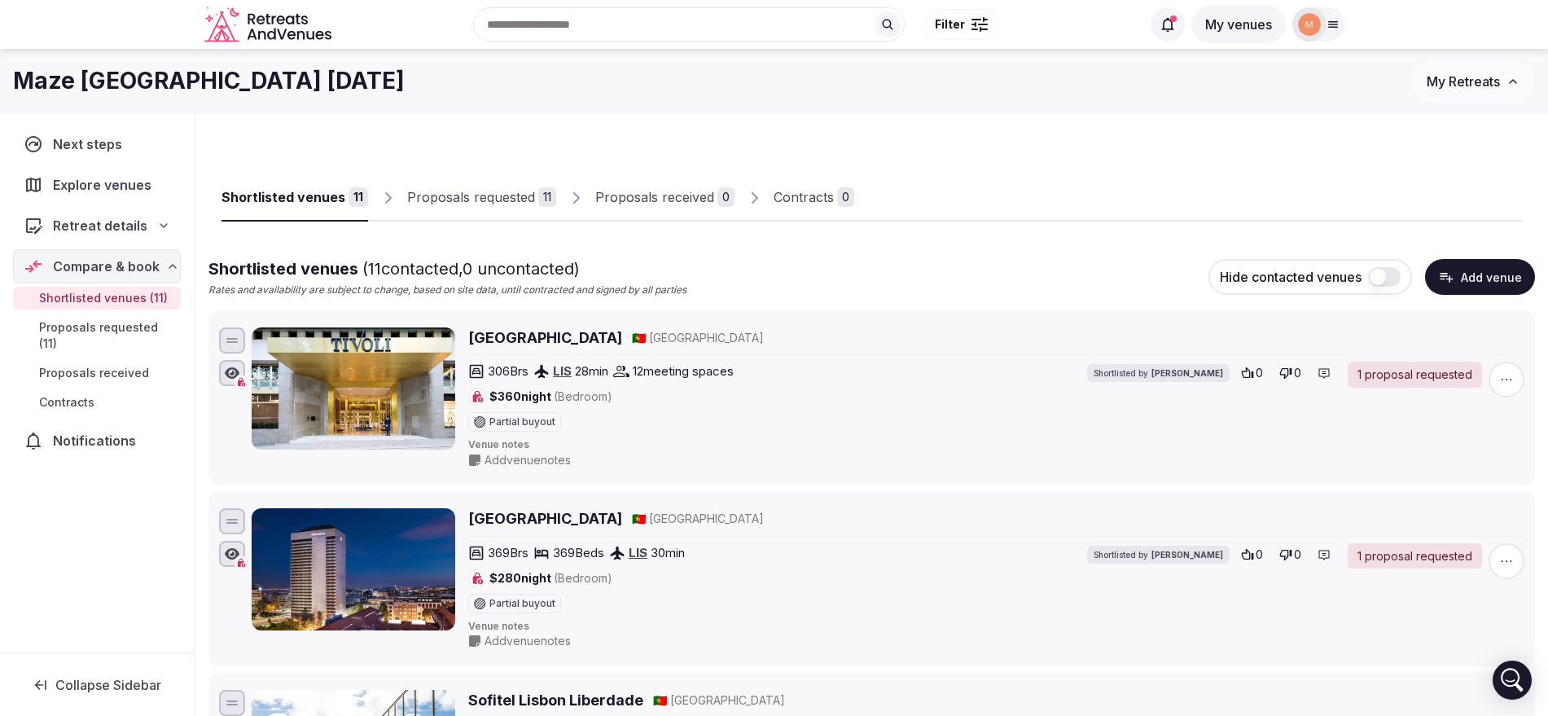
click at [1482, 80] on span "My Retreats" at bounding box center [1463, 81] width 73 height 16
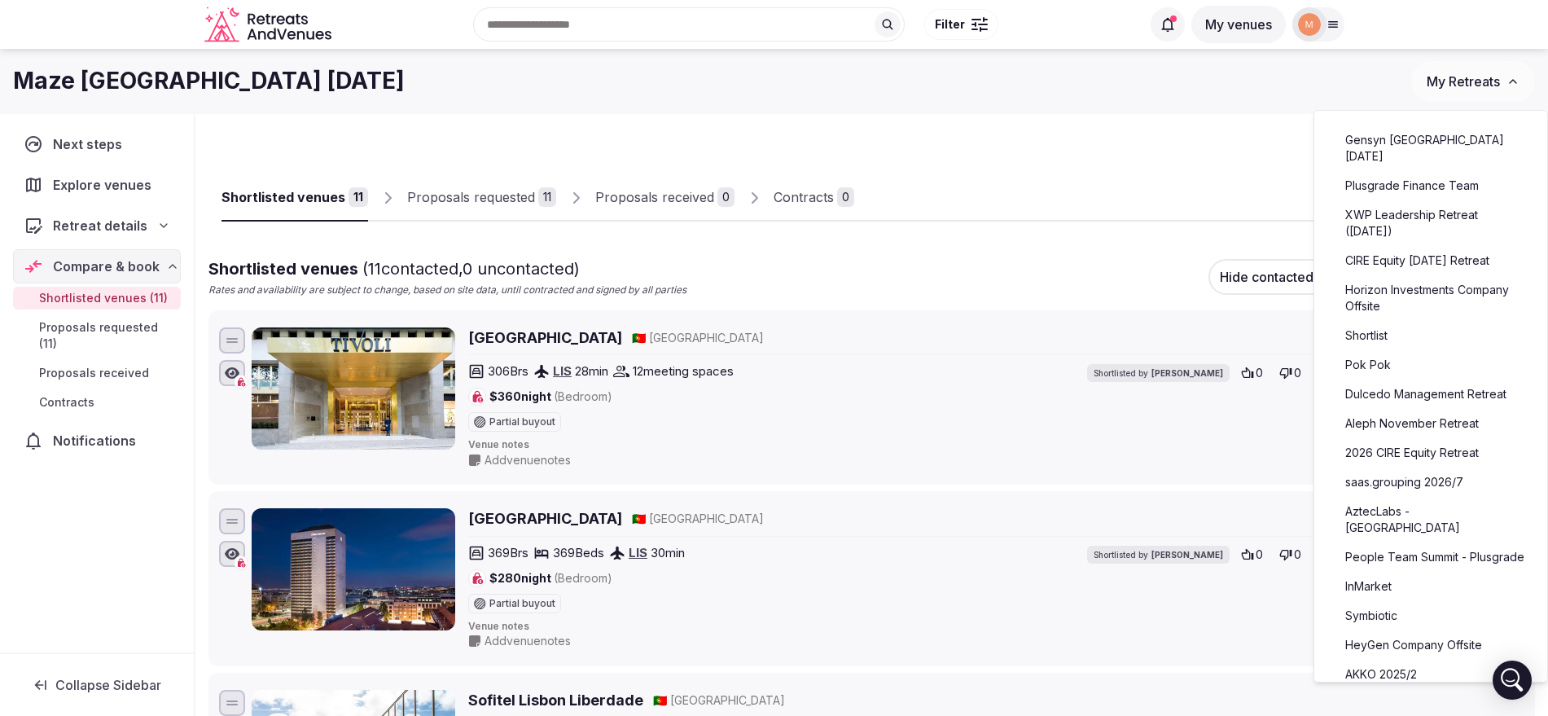
click at [1397, 495] on link "saas.grouping 2026/7" at bounding box center [1431, 482] width 200 height 26
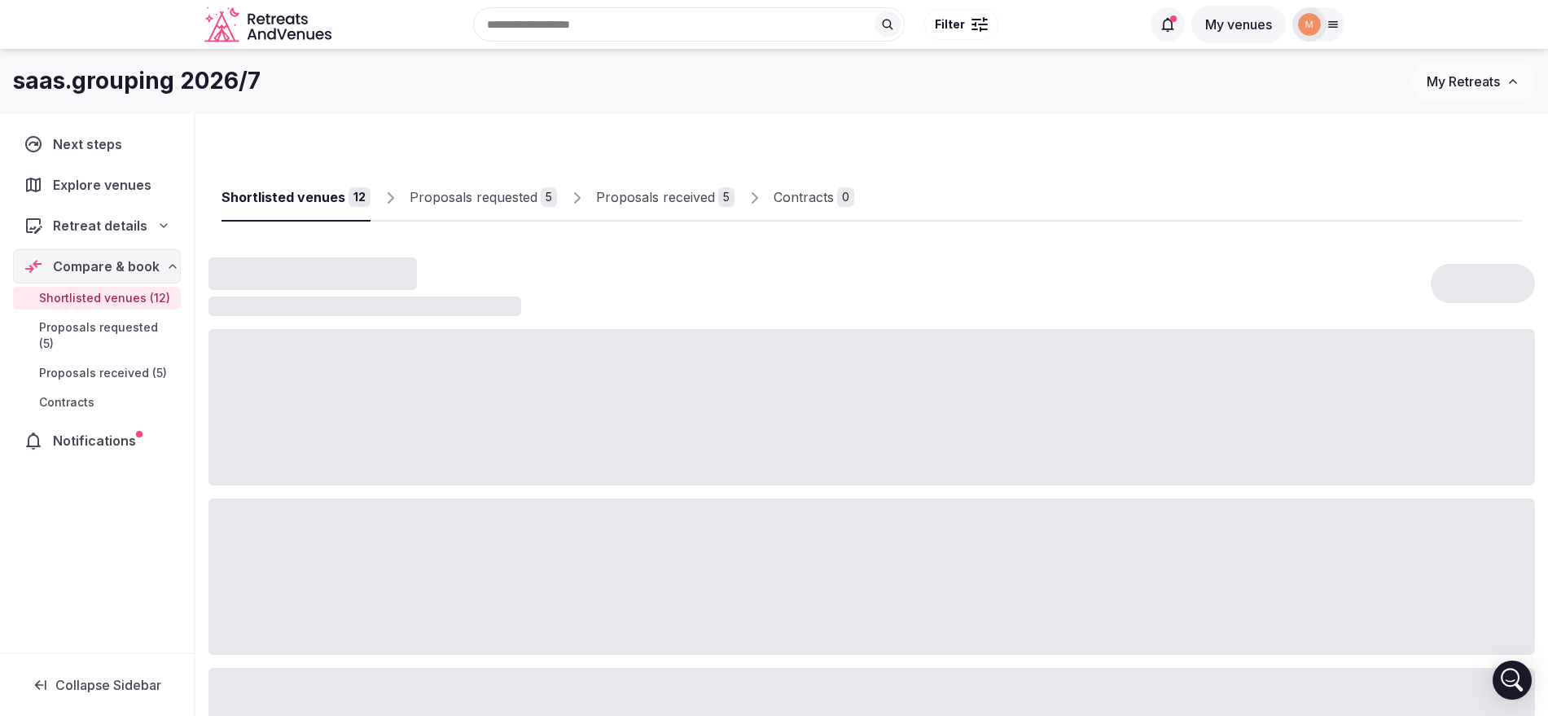
click at [645, 197] on div "Proposals received" at bounding box center [655, 197] width 119 height 20
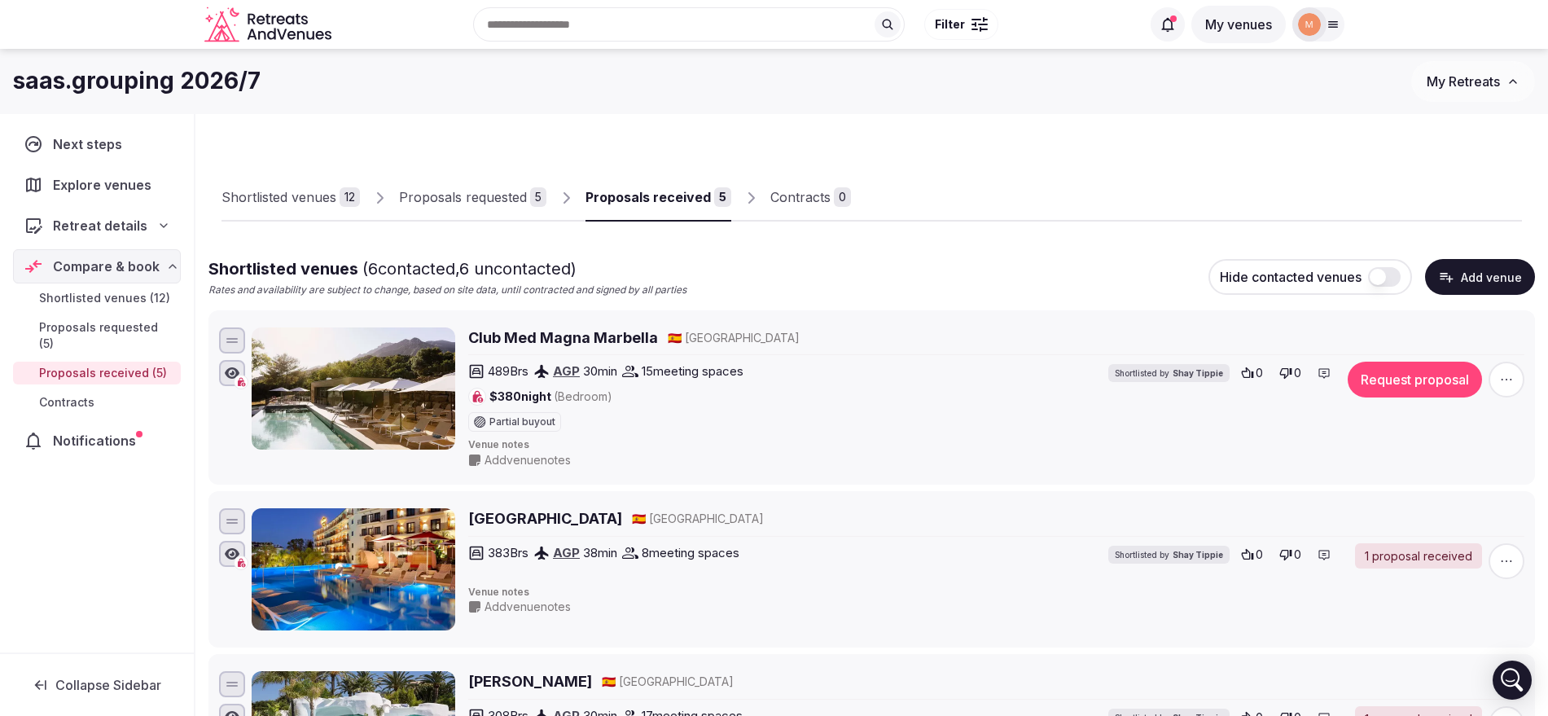
click at [633, 192] on div "Proposals received" at bounding box center [648, 197] width 125 height 20
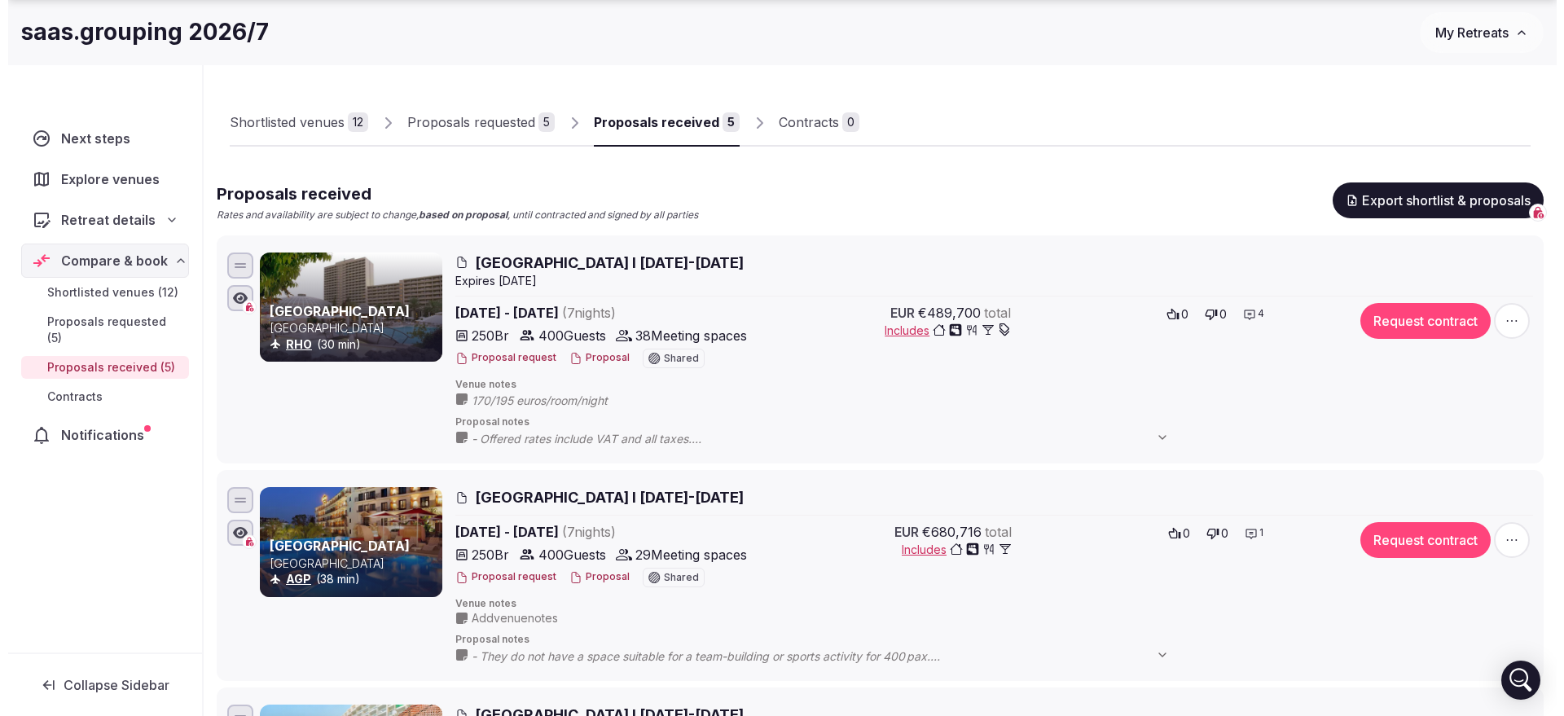
scroll to position [204, 0]
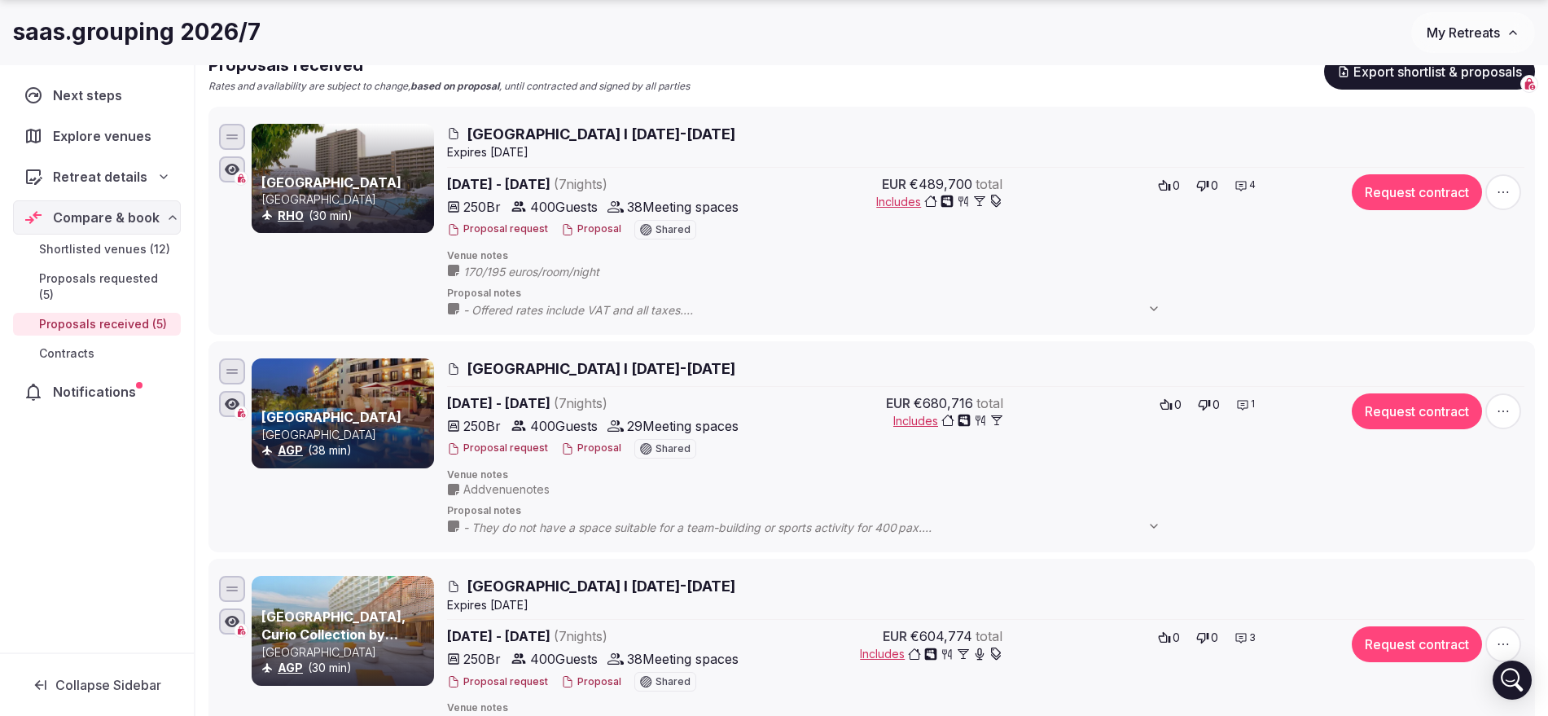
click at [597, 231] on button "Proposal" at bounding box center [591, 229] width 60 height 14
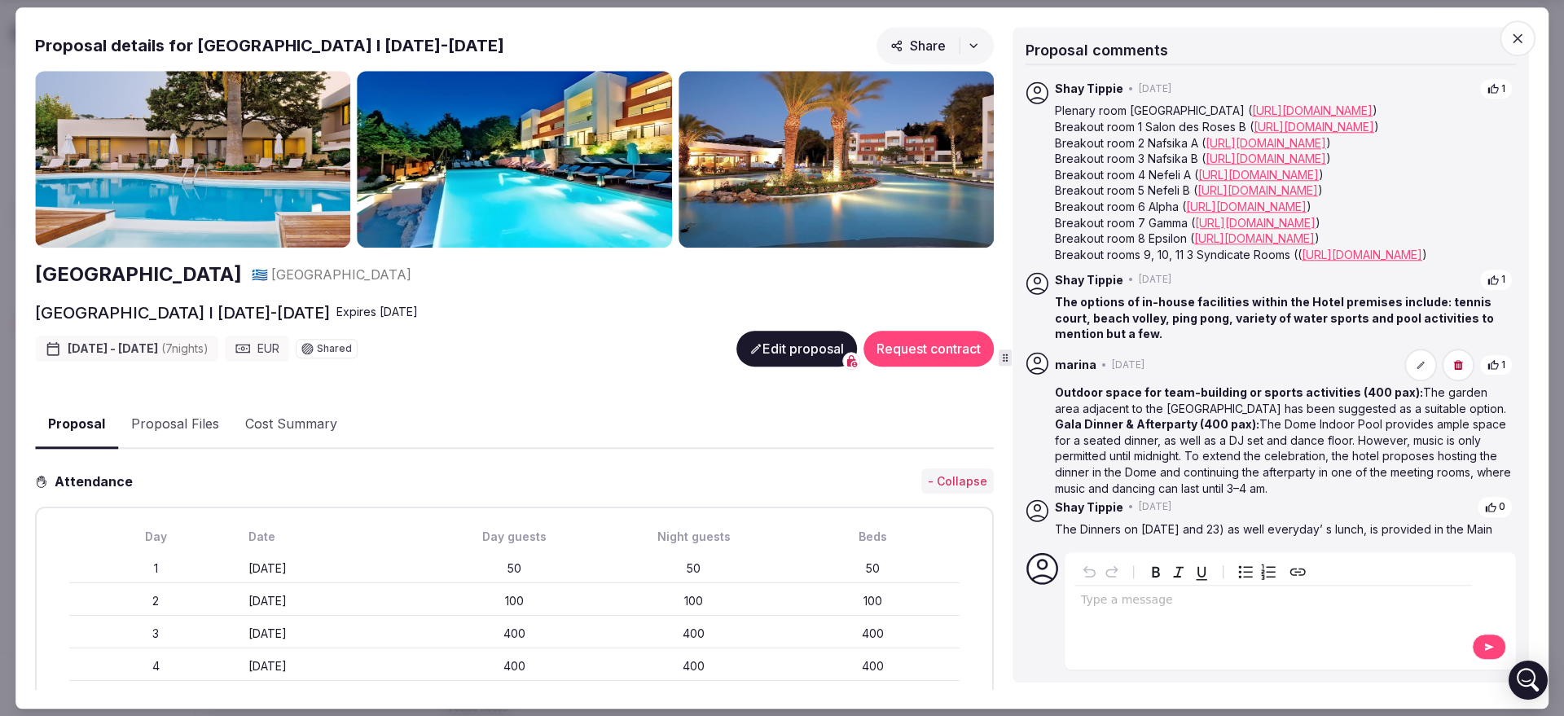
scroll to position [0, 0]
click at [182, 424] on button "Proposal Files" at bounding box center [175, 425] width 114 height 47
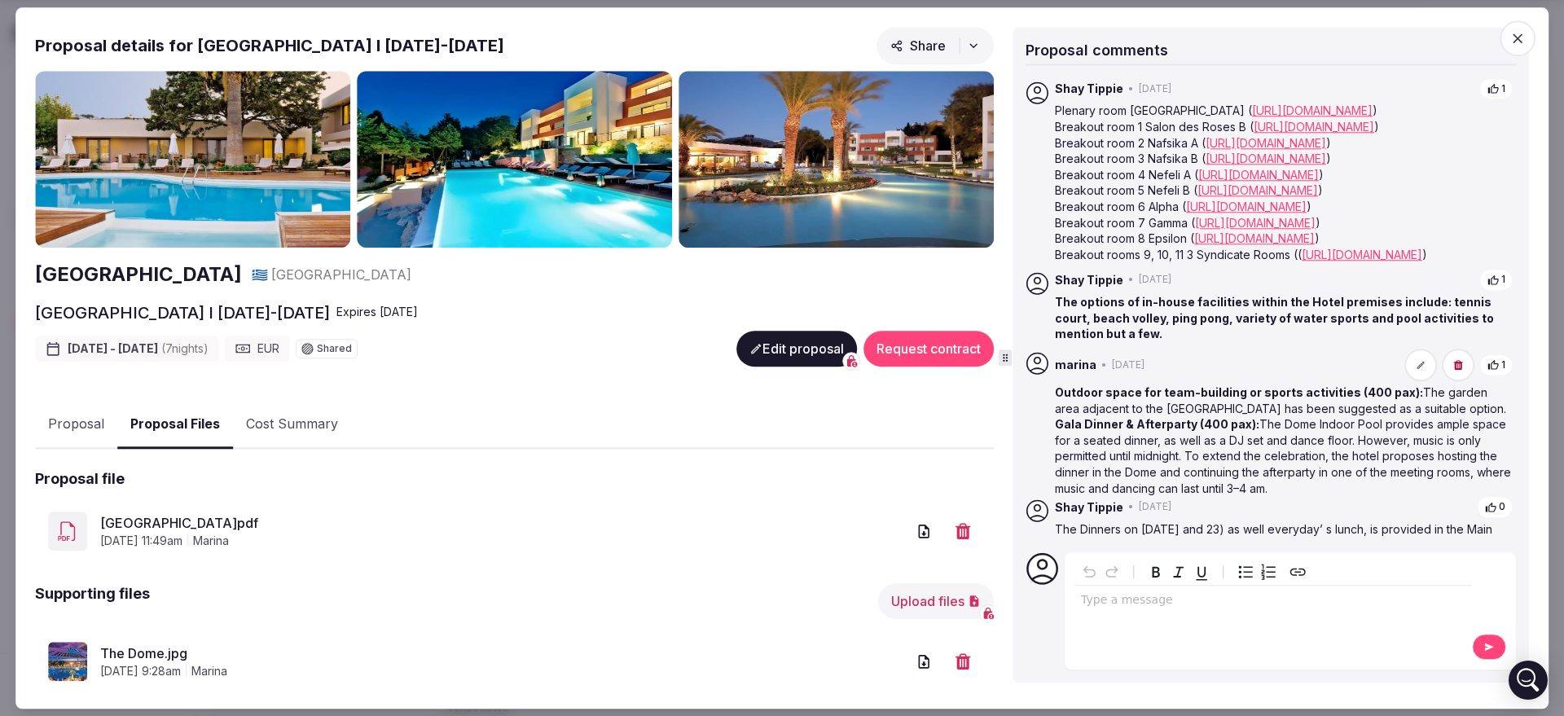
click at [87, 424] on button "Proposal" at bounding box center [76, 425] width 82 height 47
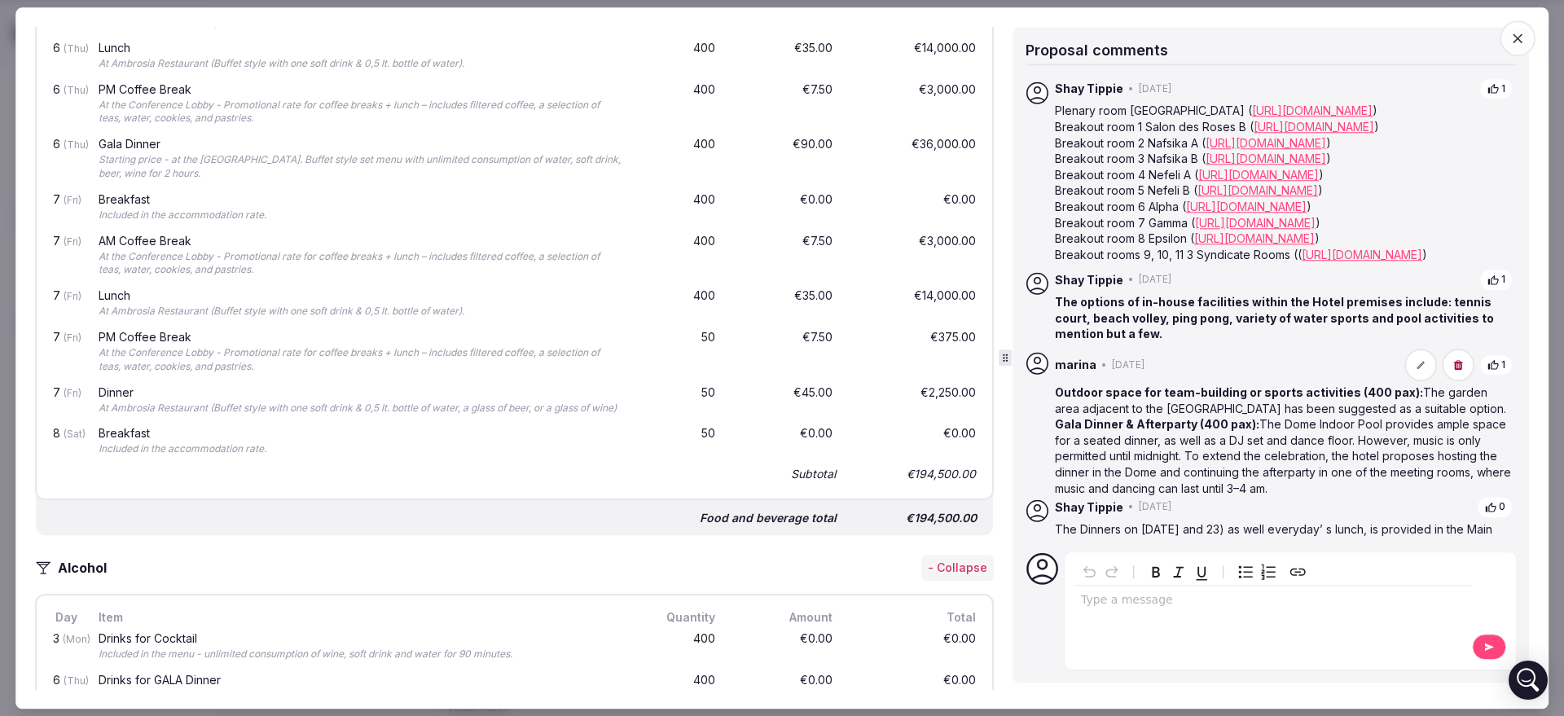
scroll to position [5091, 0]
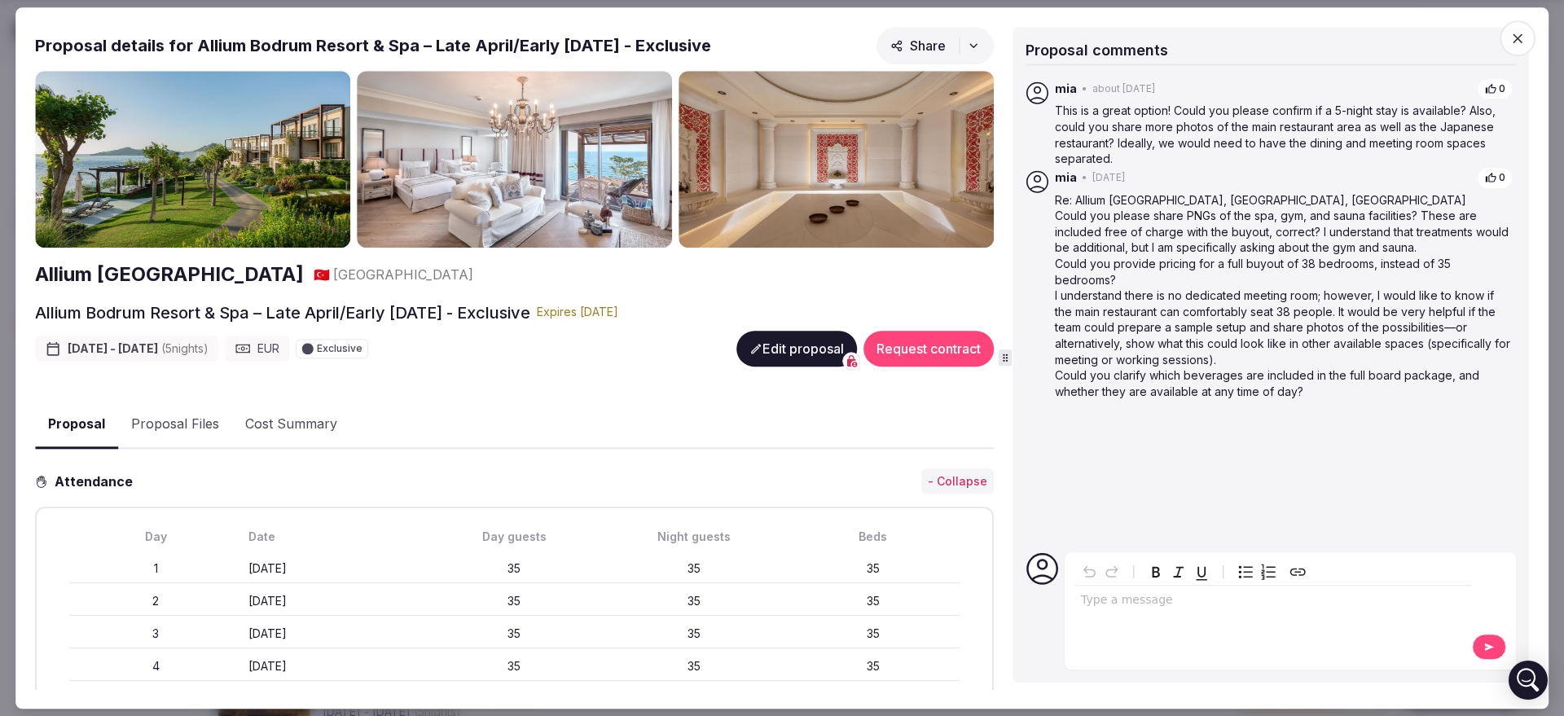
scroll to position [3251, 0]
